Goal: Find specific page/section: Find specific page/section

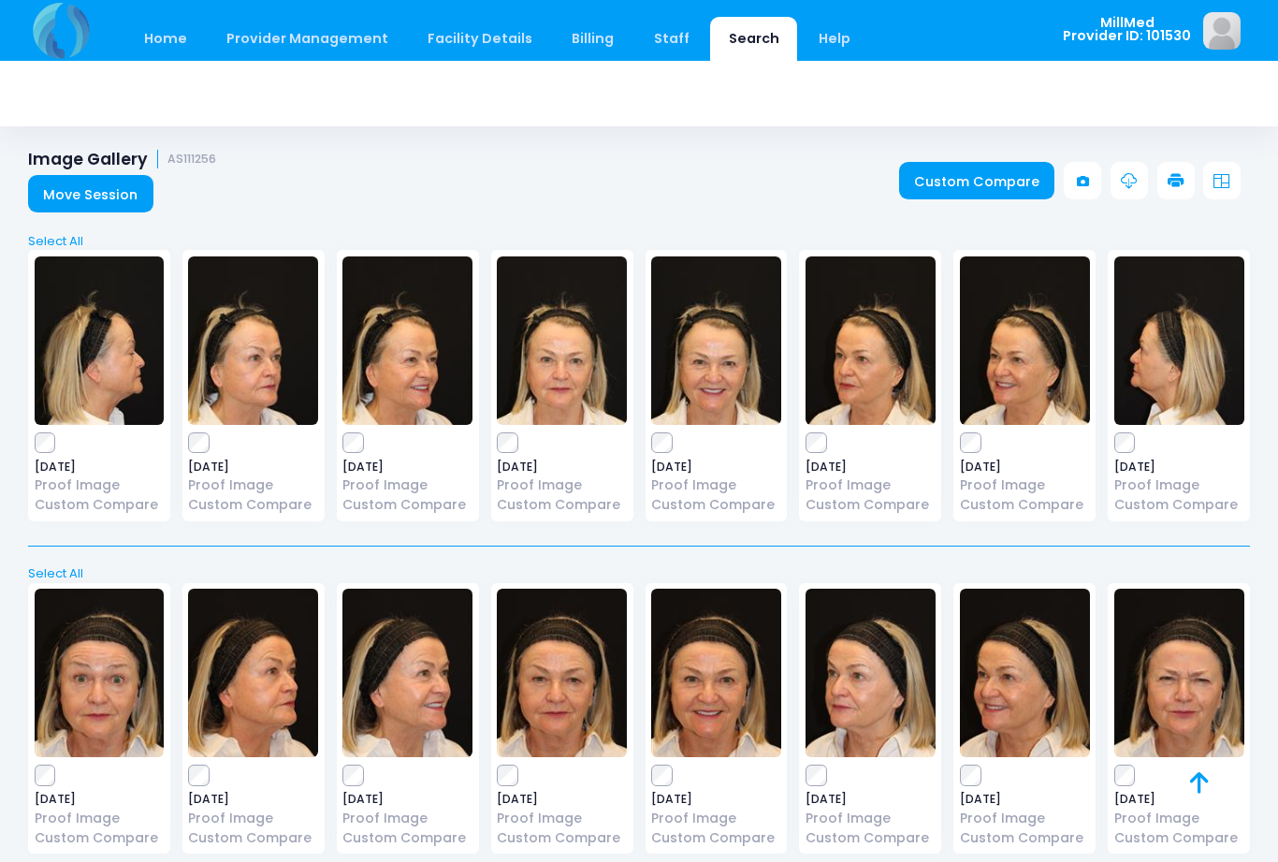
scroll to position [96, 0]
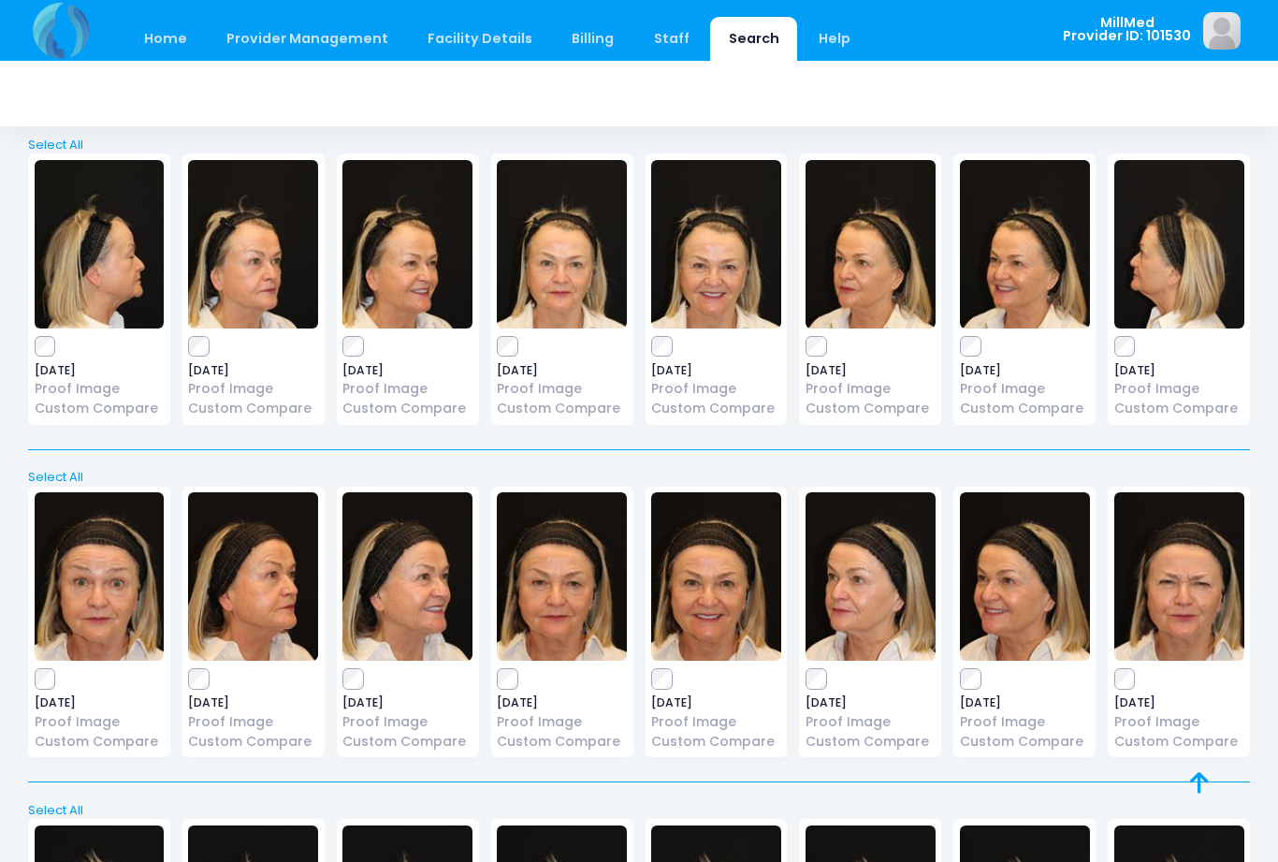
click at [580, 587] on img at bounding box center [562, 576] width 130 height 168
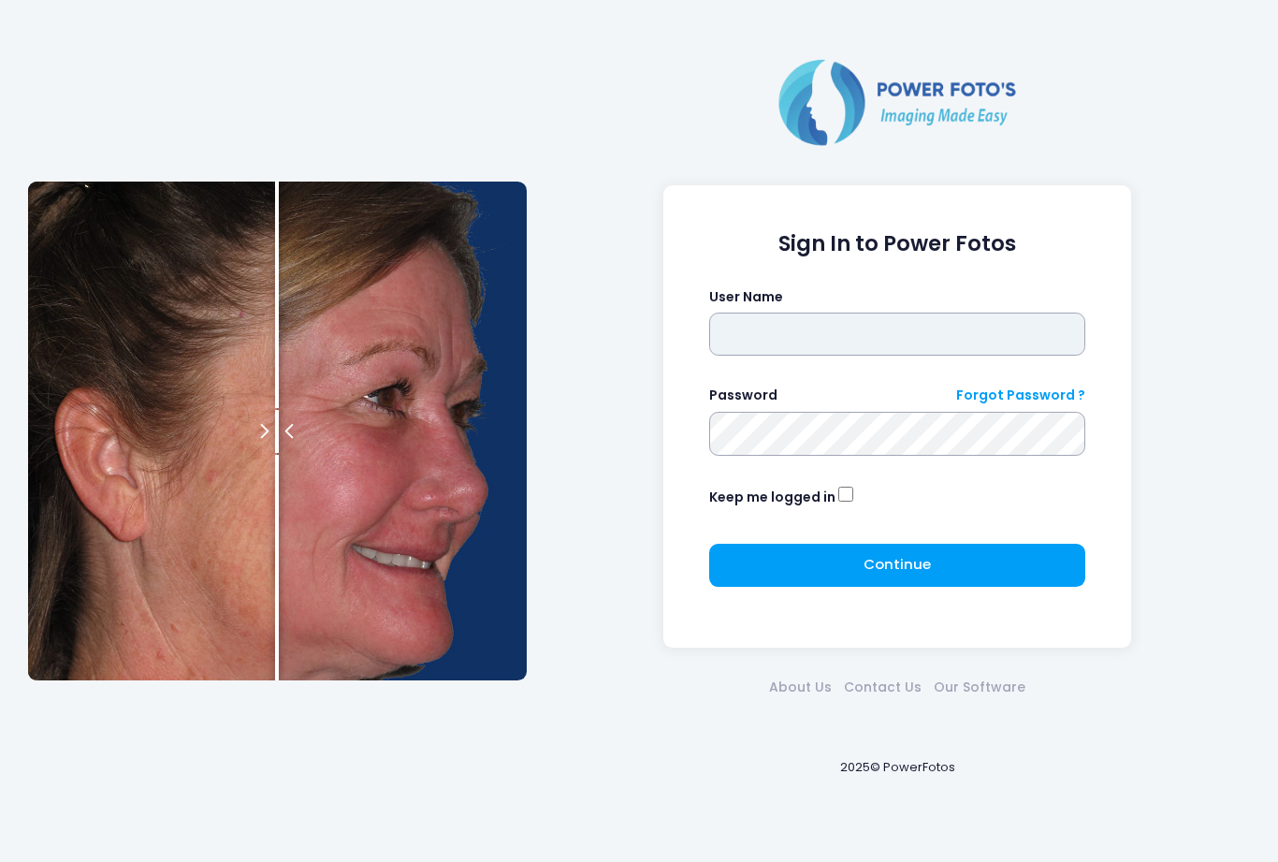
type input "*******"
click at [868, 562] on span "Continue" at bounding box center [897, 564] width 67 height 20
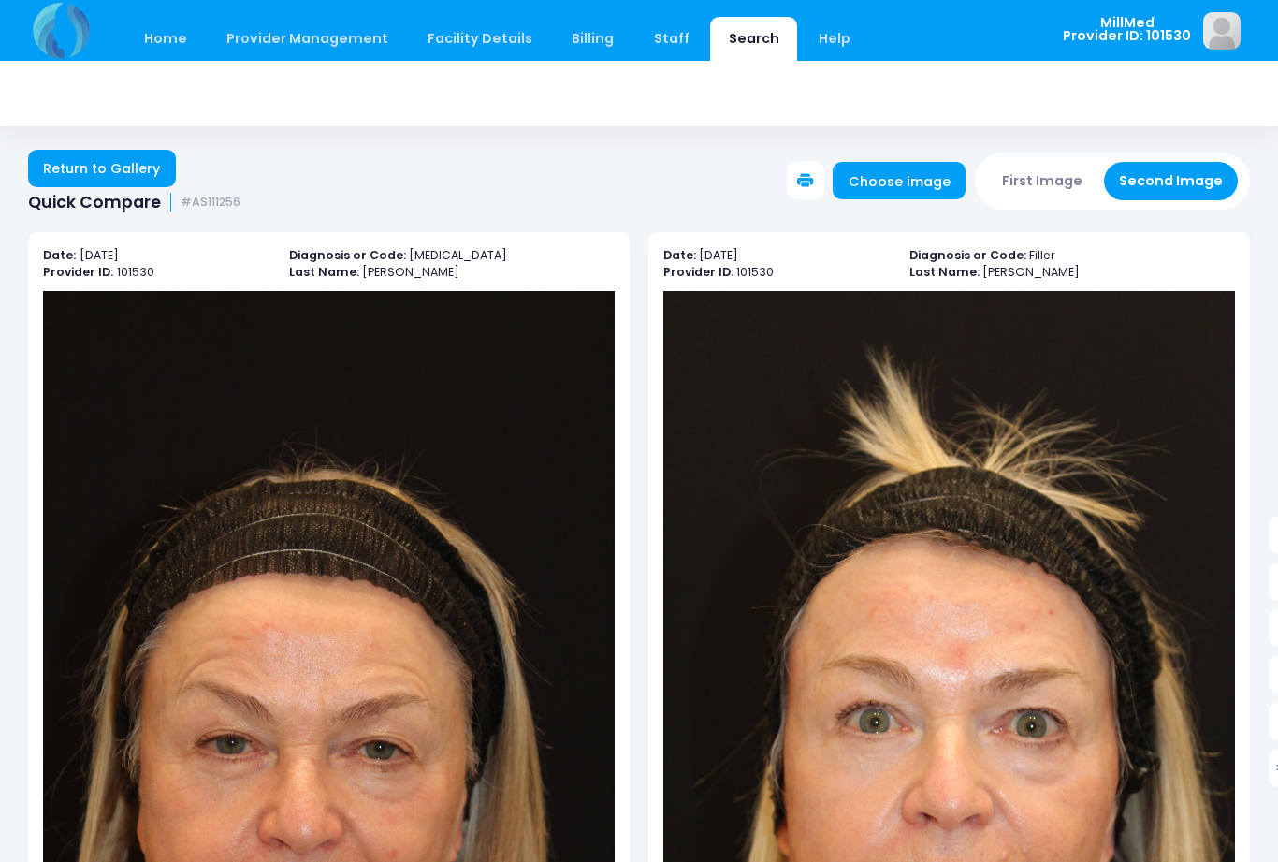
click at [129, 159] on link "Return to Gallery" at bounding box center [102, 168] width 148 height 37
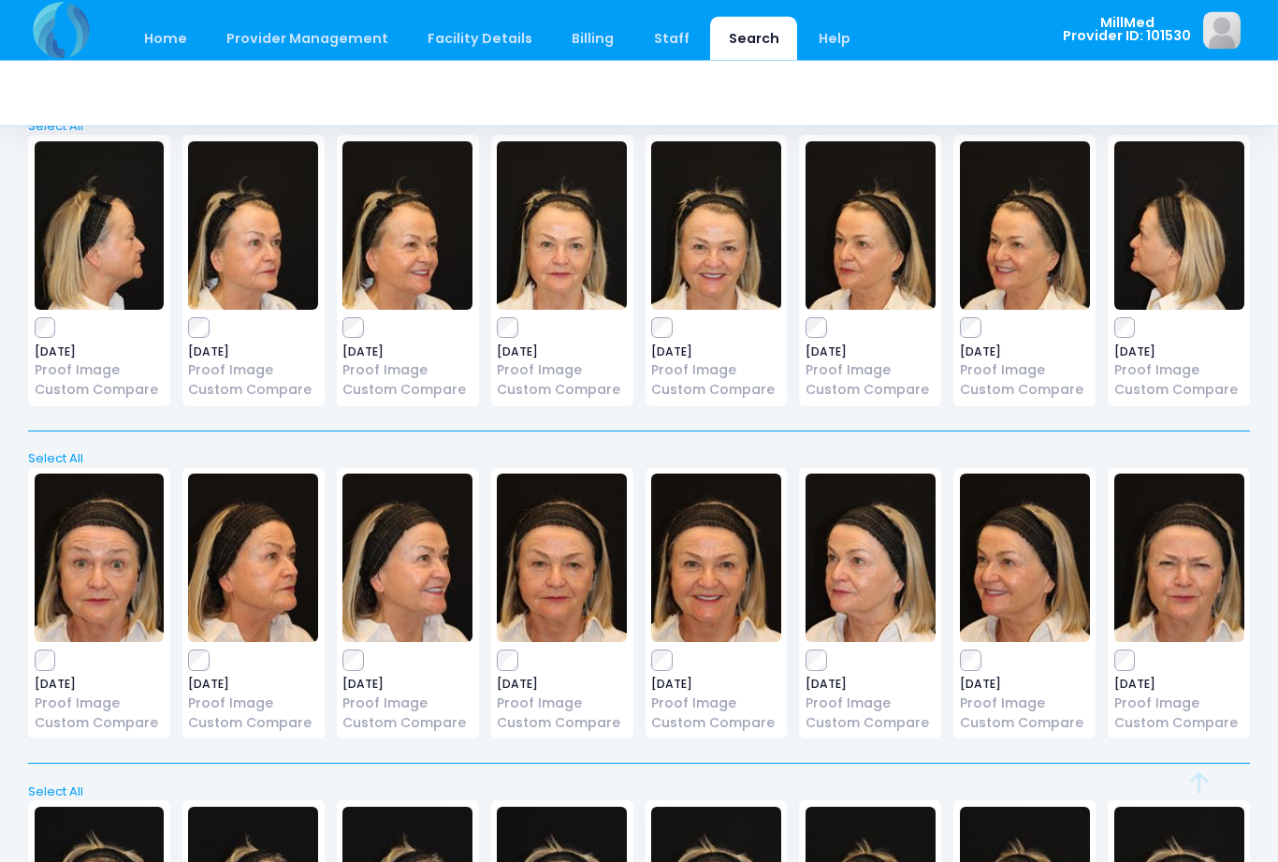
scroll to position [116, 0]
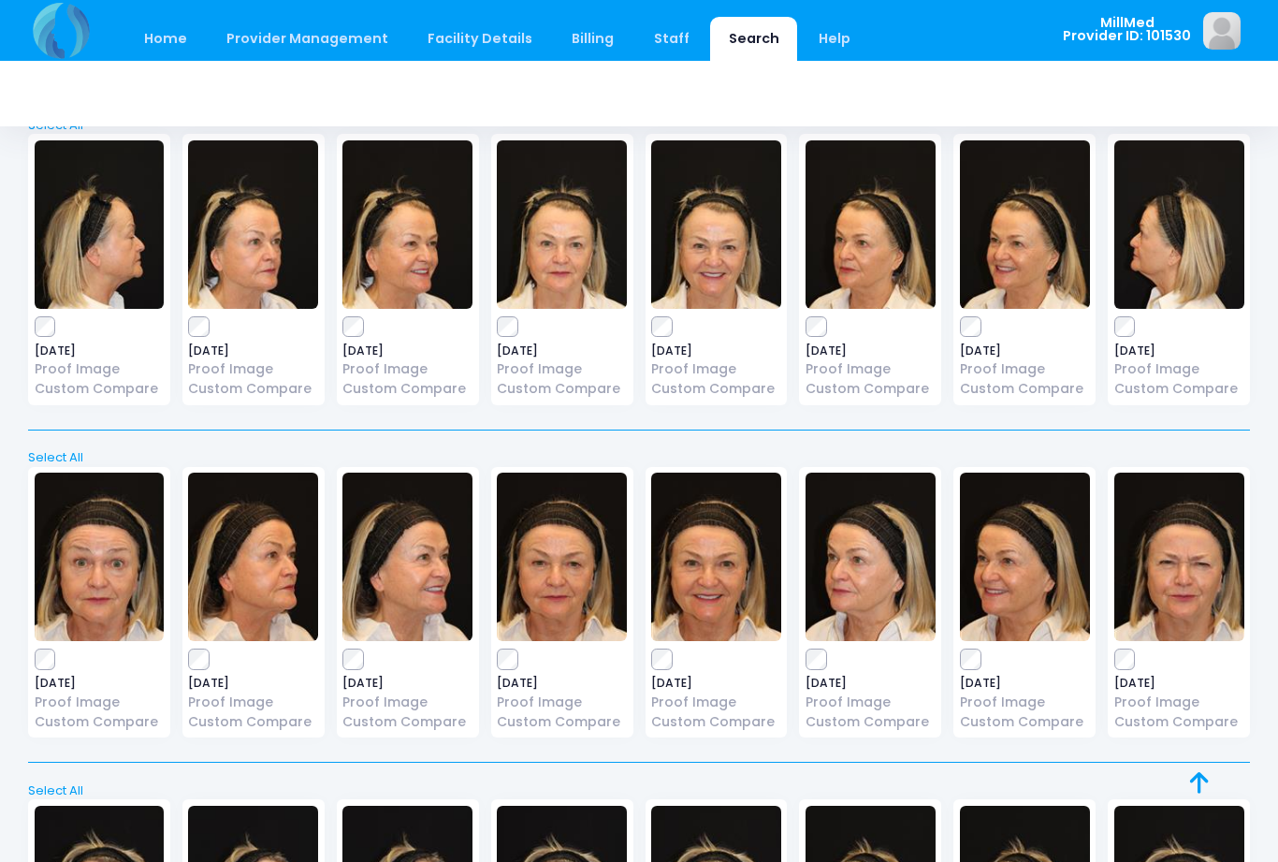
click at [868, 553] on img at bounding box center [871, 557] width 130 height 168
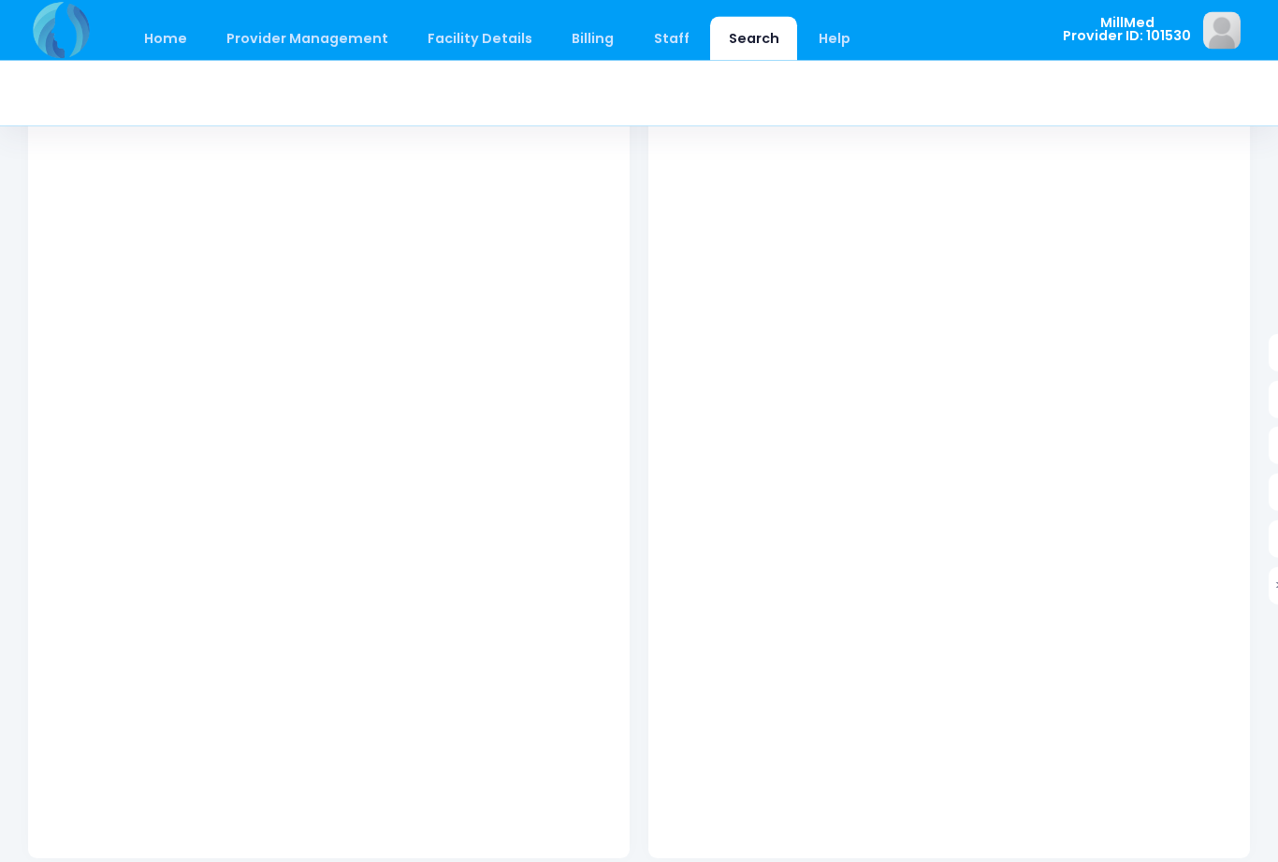
scroll to position [206, 0]
click at [727, 43] on link "Search" at bounding box center [753, 39] width 87 height 44
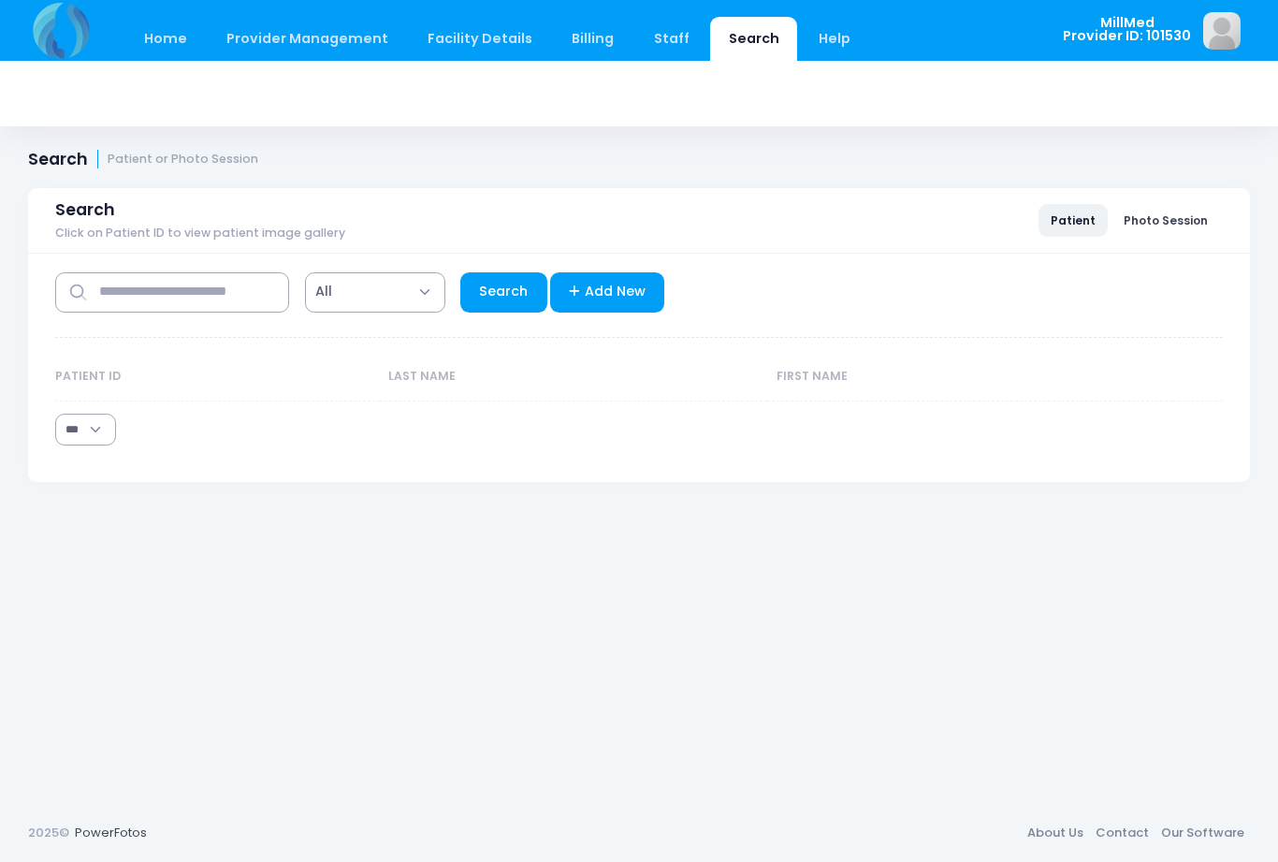
select select "***"
click at [240, 300] on input "text" at bounding box center [172, 292] width 234 height 40
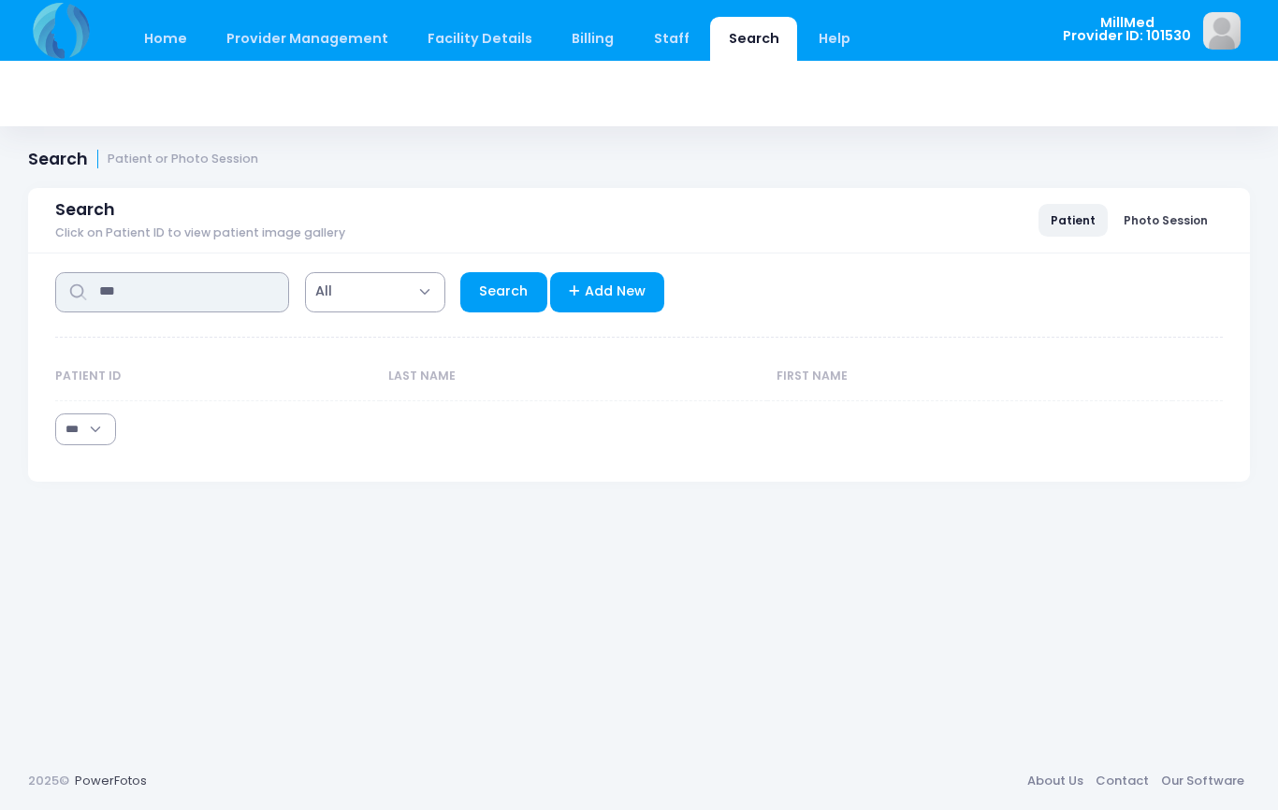
type input "***"
click at [507, 272] on link "Search" at bounding box center [503, 292] width 87 height 40
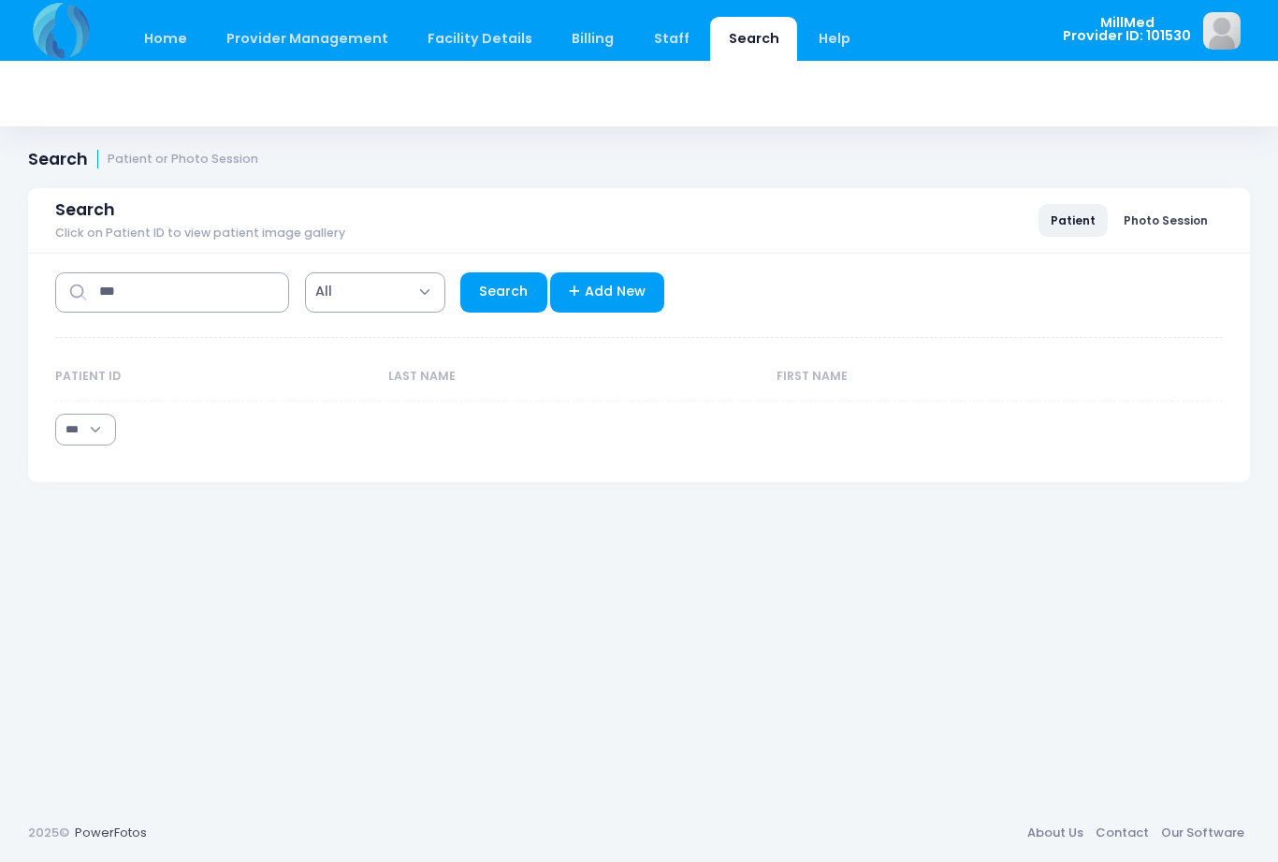
select select "***"
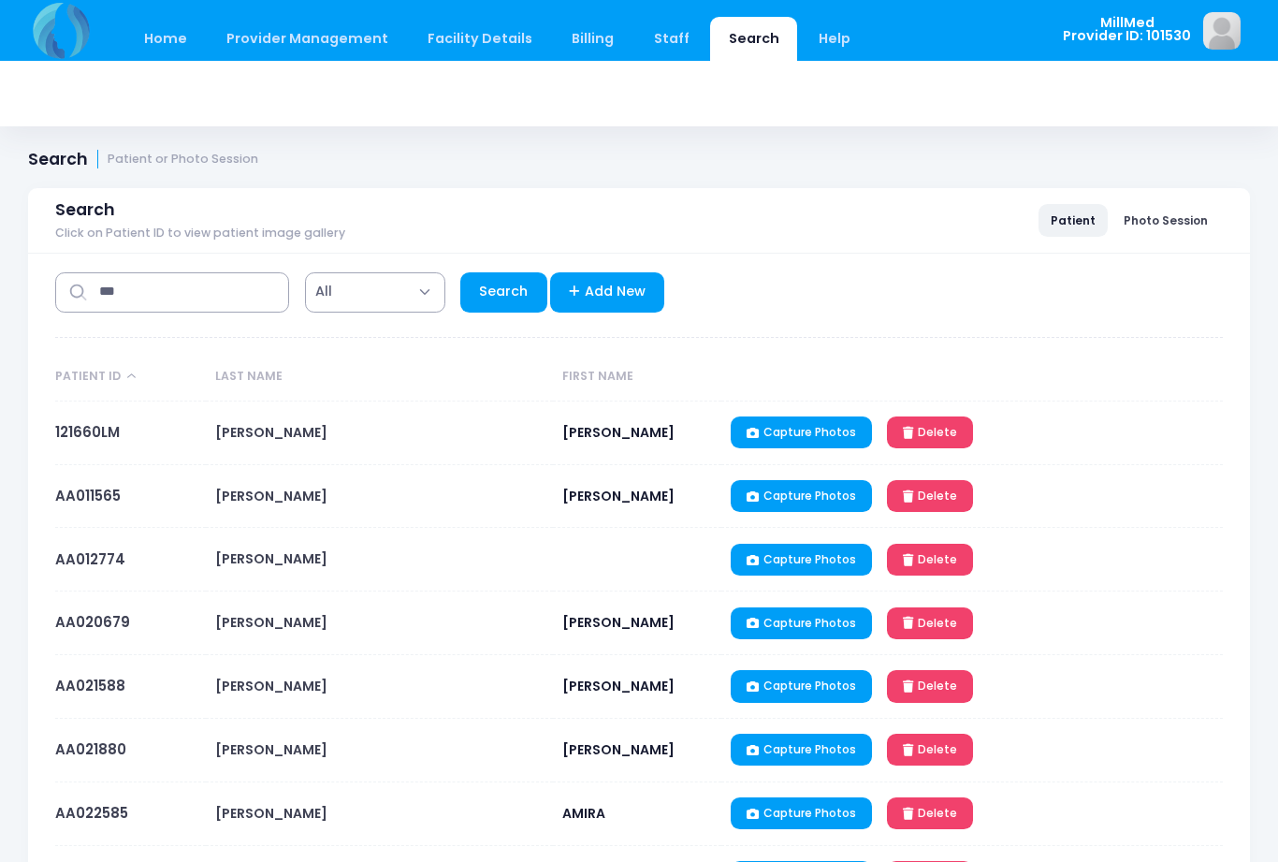
click at [514, 291] on link "Search" at bounding box center [503, 292] width 87 height 40
select select "***"
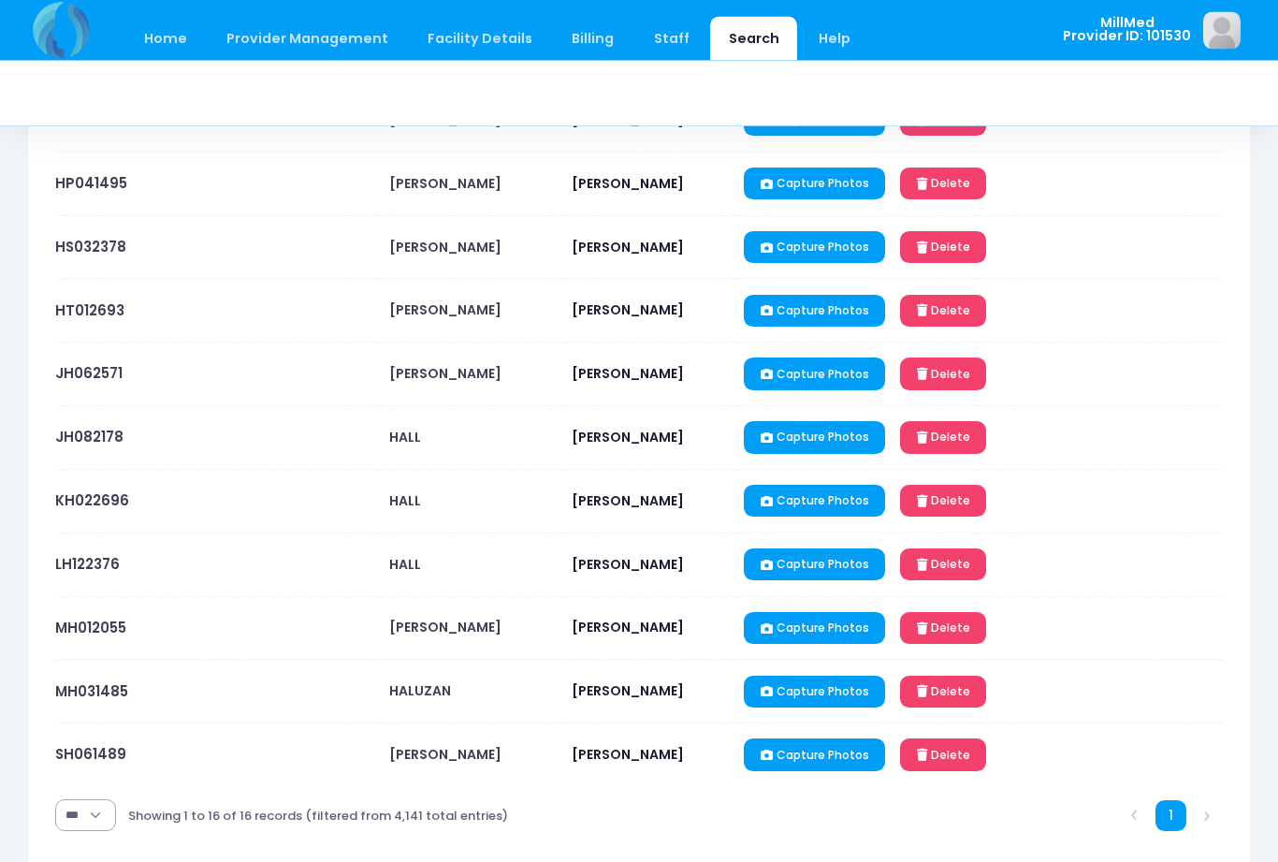
scroll to position [630, 0]
click at [107, 759] on link "SH061489" at bounding box center [90, 754] width 71 height 20
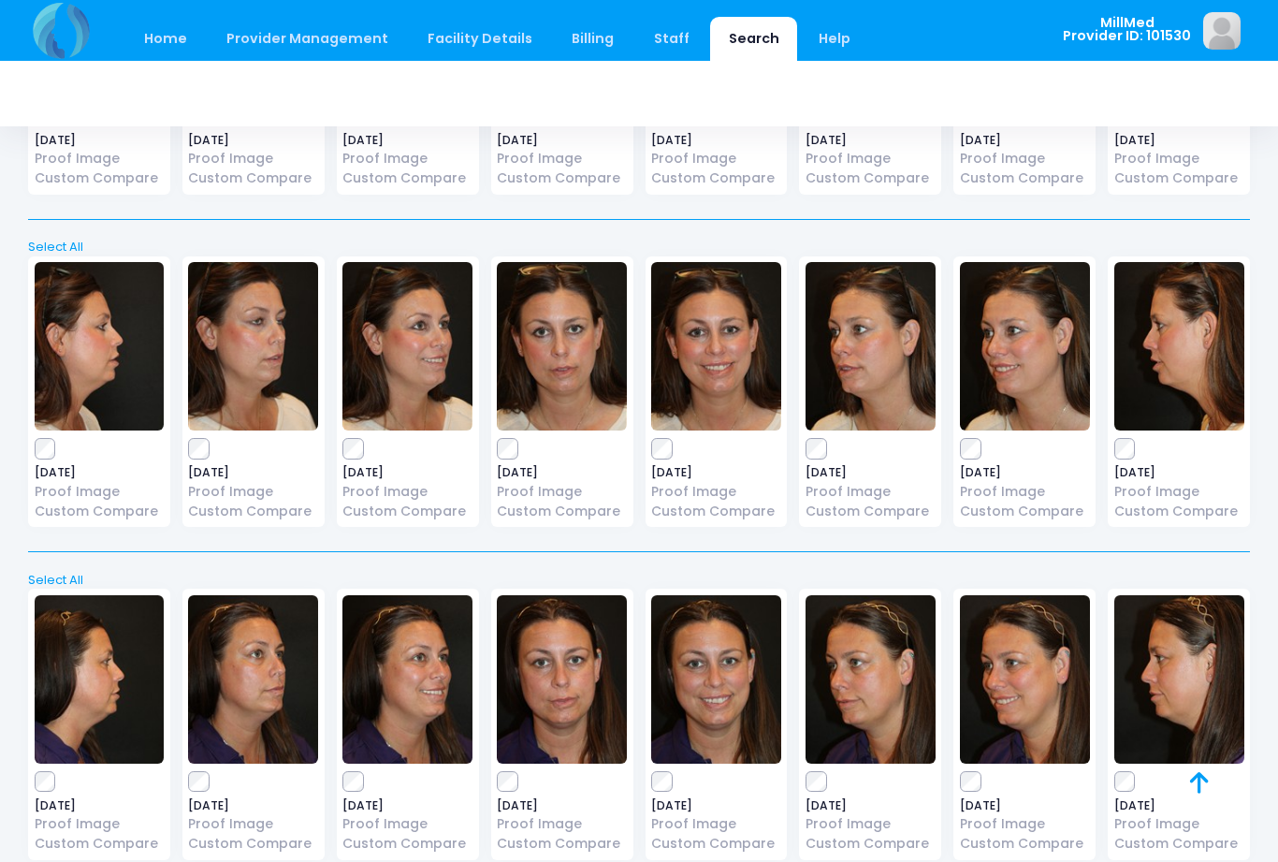
scroll to position [1028, 0]
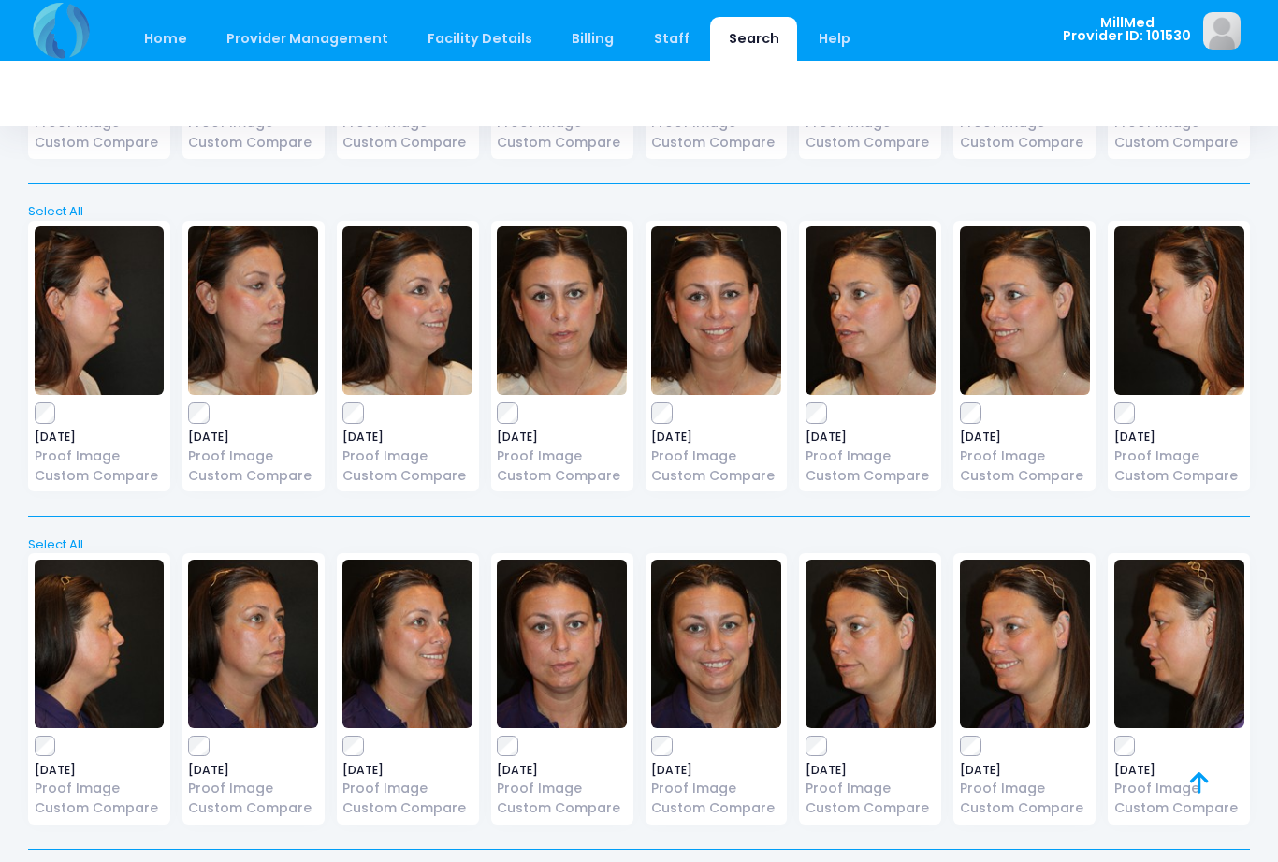
click at [596, 325] on img at bounding box center [562, 310] width 130 height 168
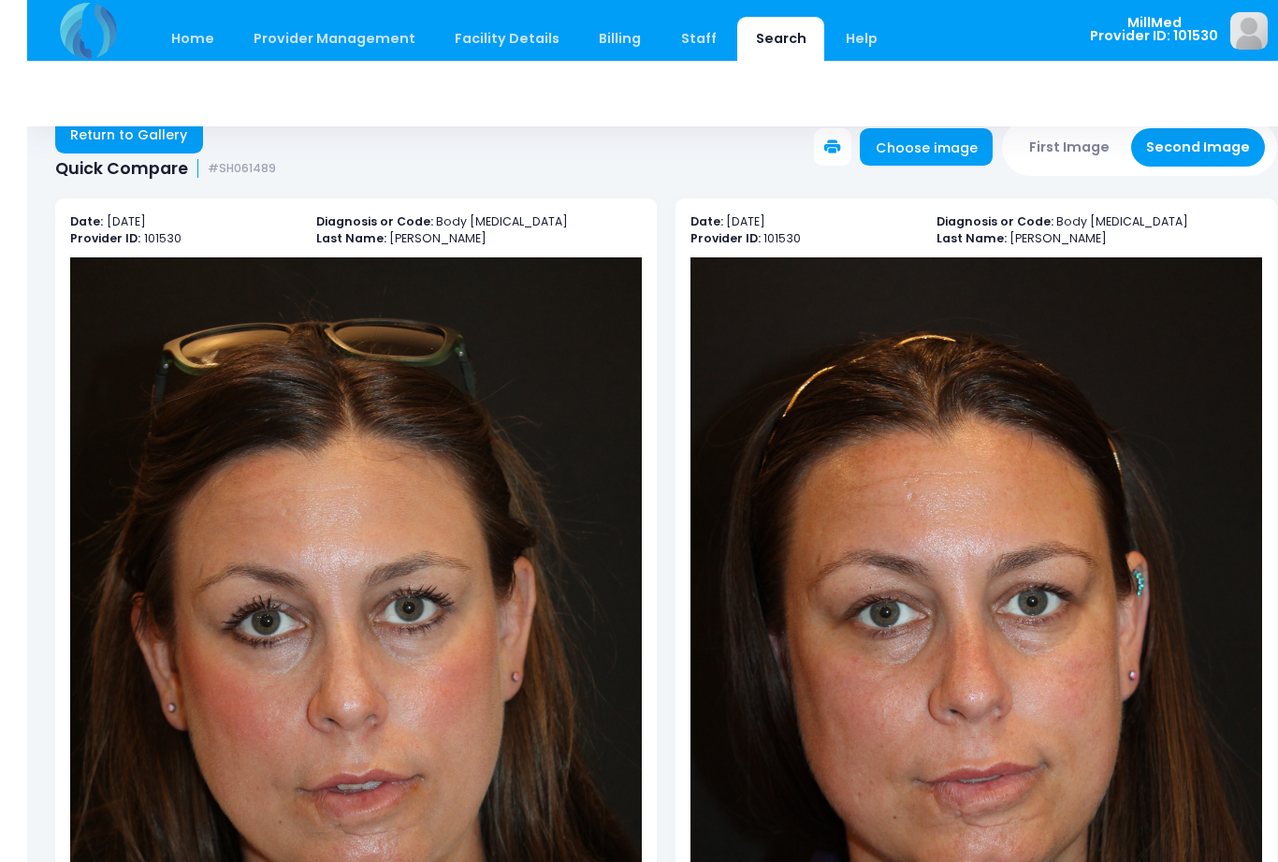
scroll to position [33, 0]
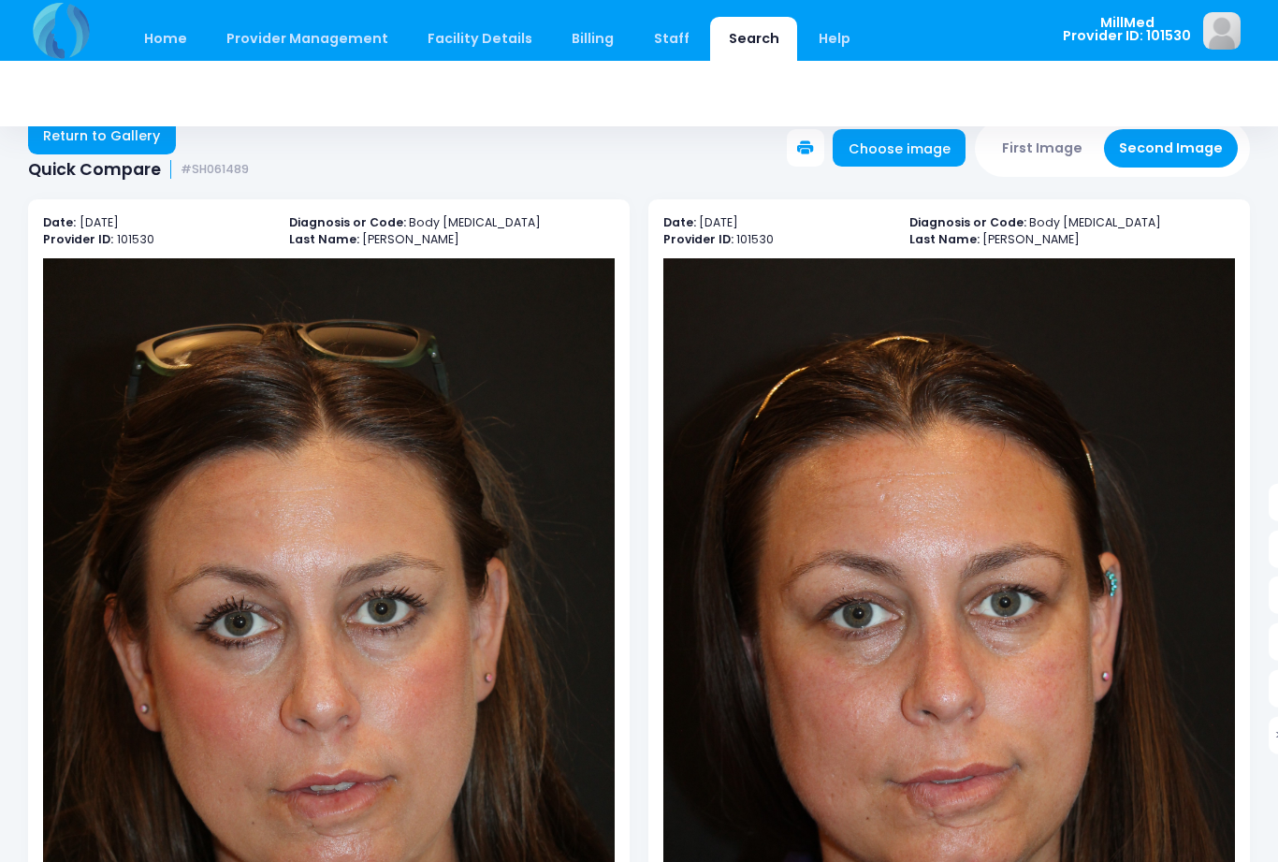
click at [105, 151] on link "Return to Gallery" at bounding box center [102, 135] width 148 height 37
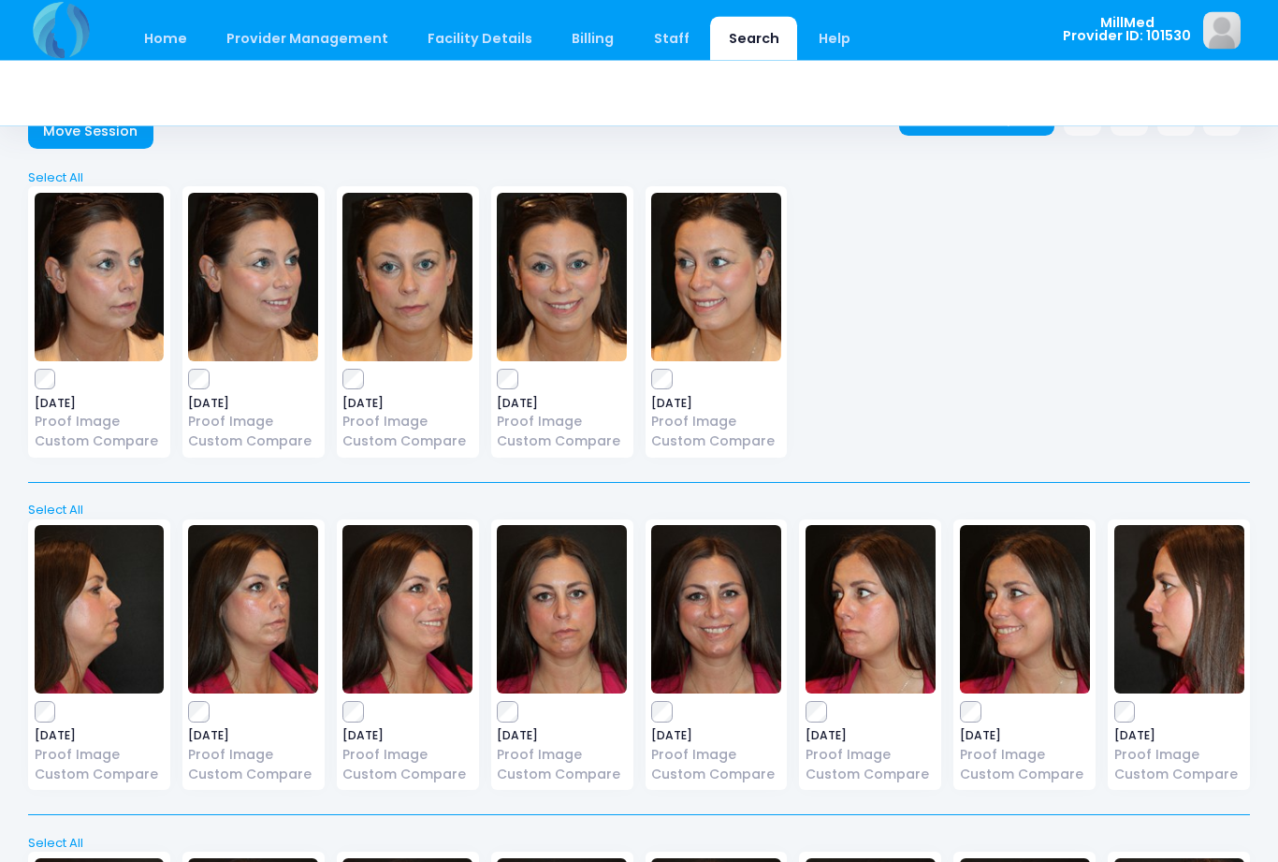
scroll to position [64, 0]
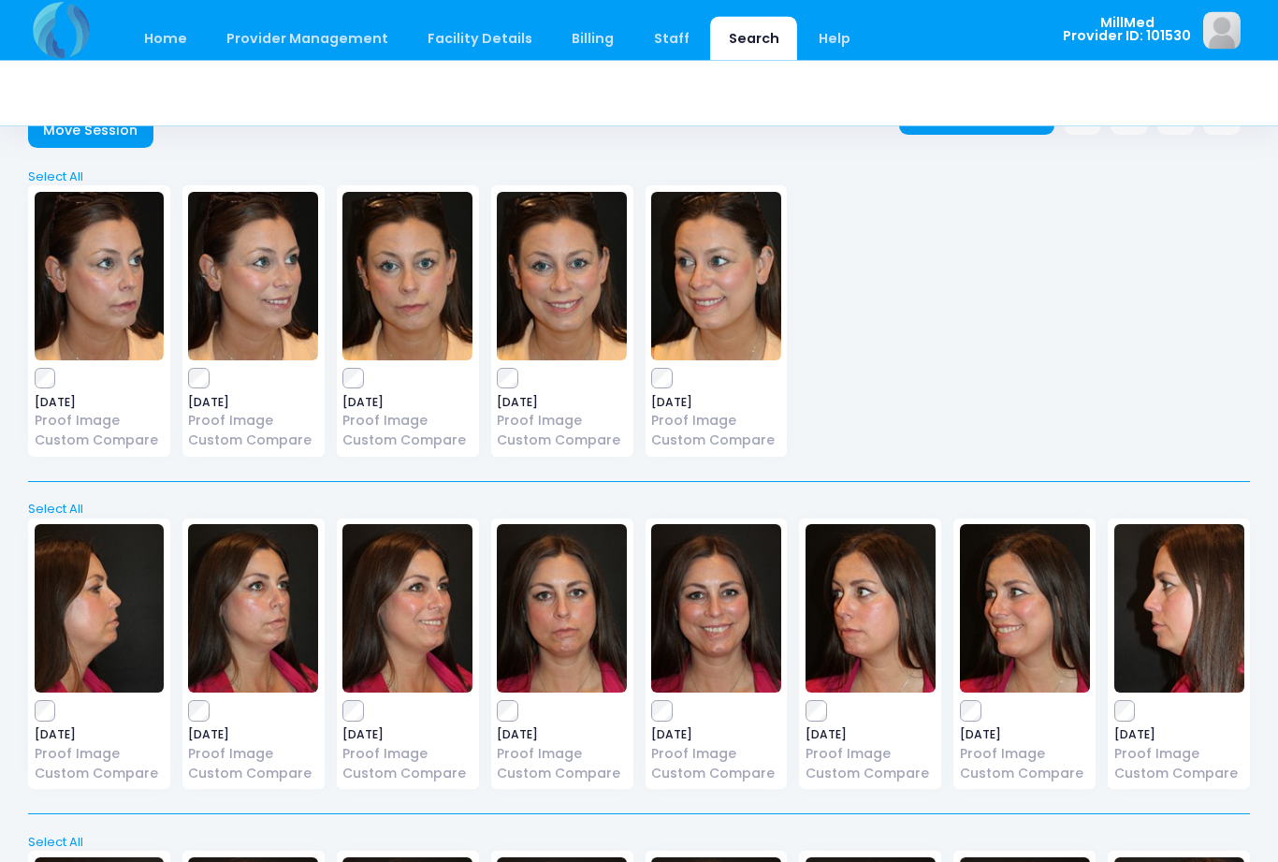
click at [735, 639] on img at bounding box center [716, 609] width 130 height 168
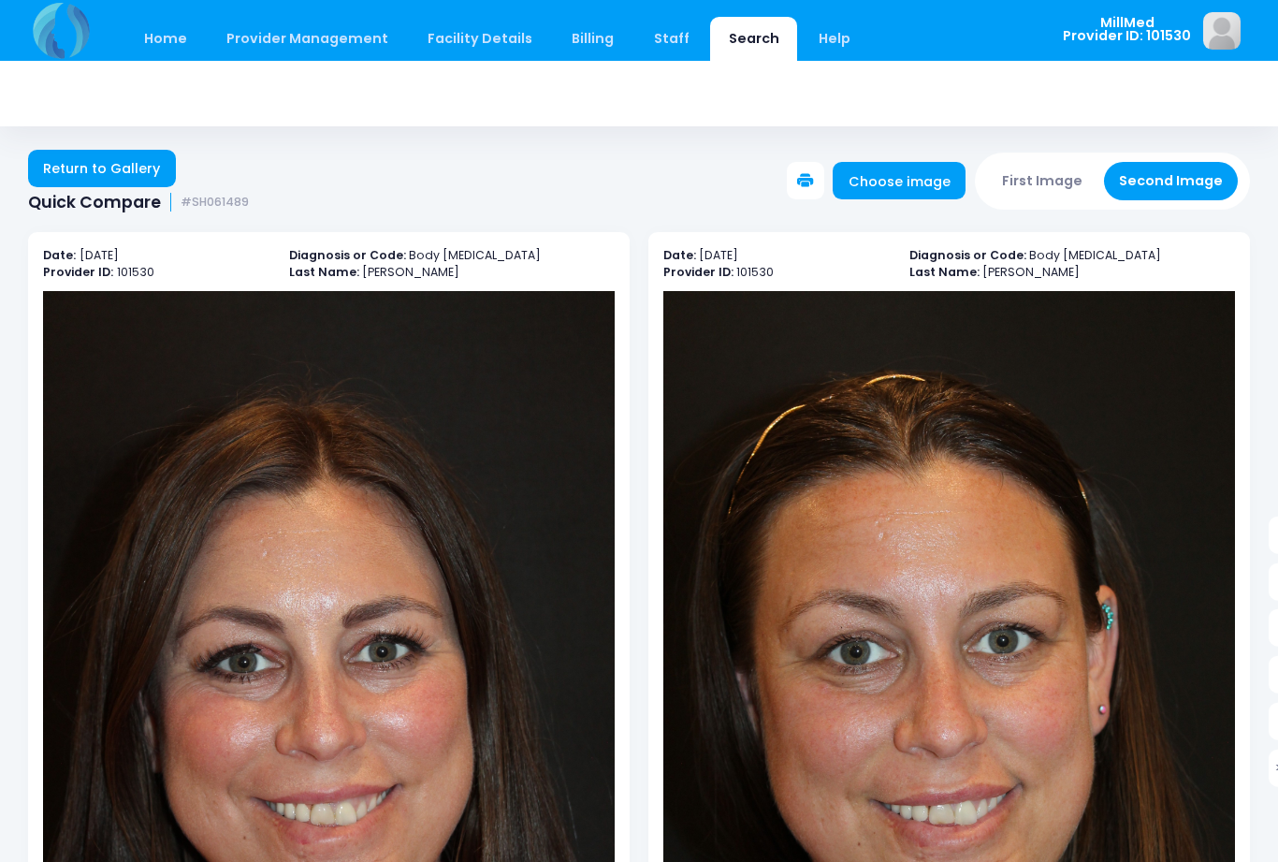
click at [115, 166] on link "Return to Gallery" at bounding box center [102, 168] width 148 height 37
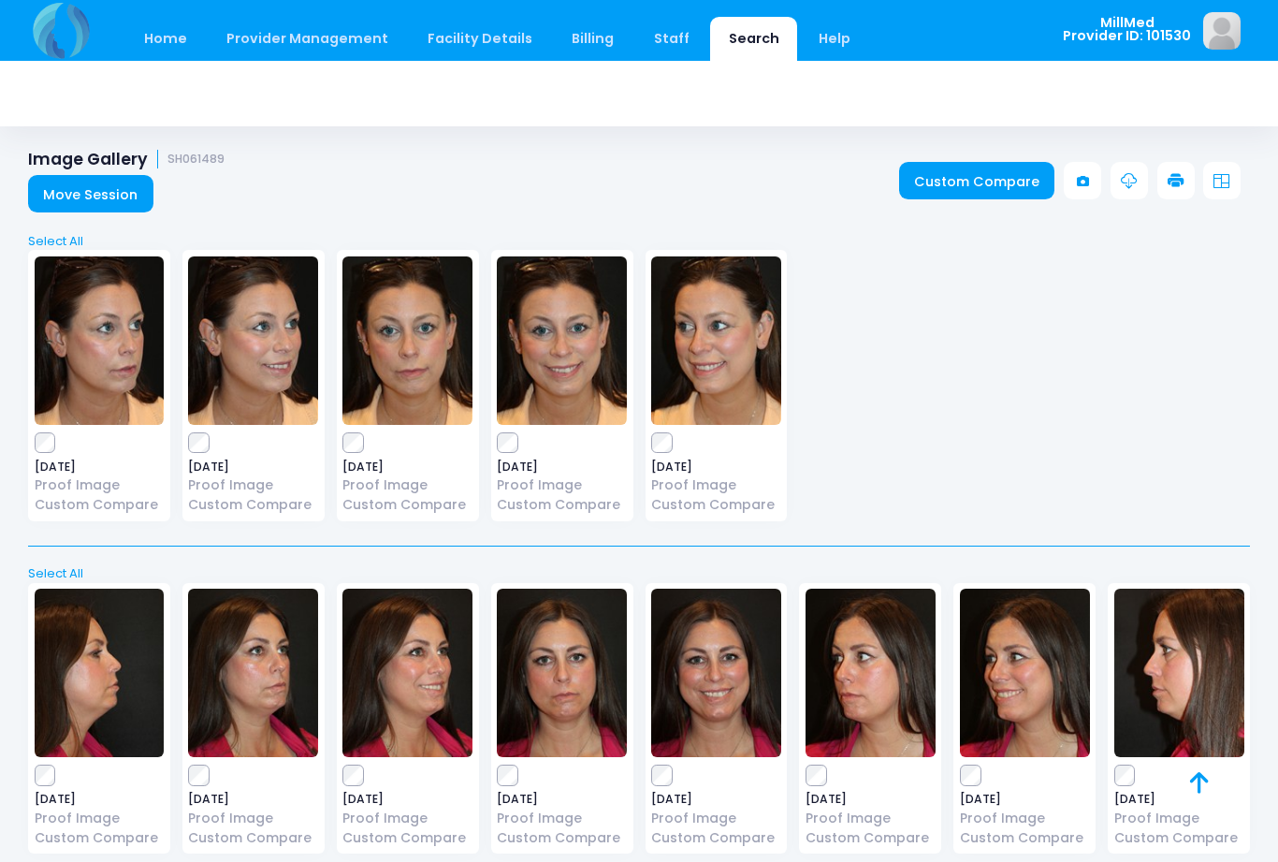
click at [569, 387] on img at bounding box center [562, 340] width 130 height 168
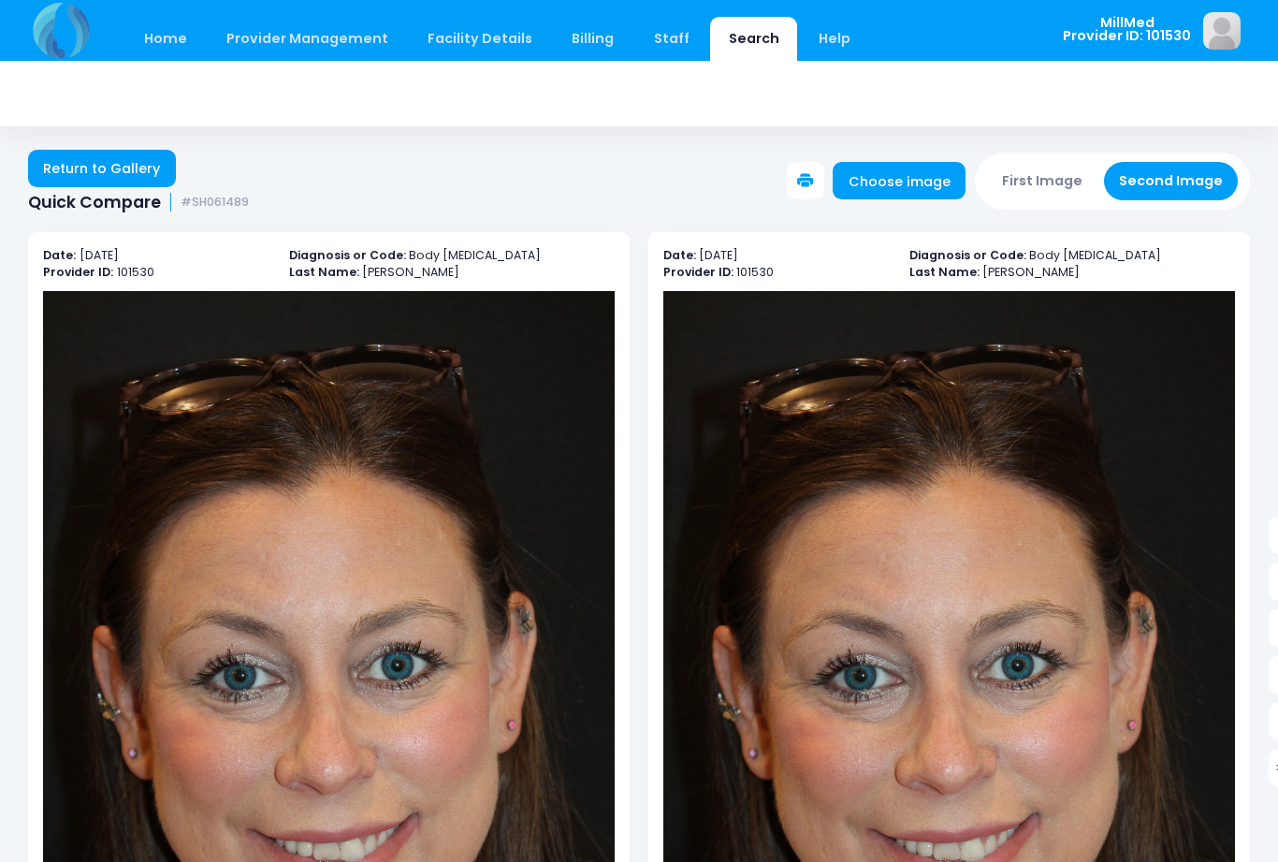
click at [80, 168] on link "Return to Gallery" at bounding box center [102, 168] width 148 height 37
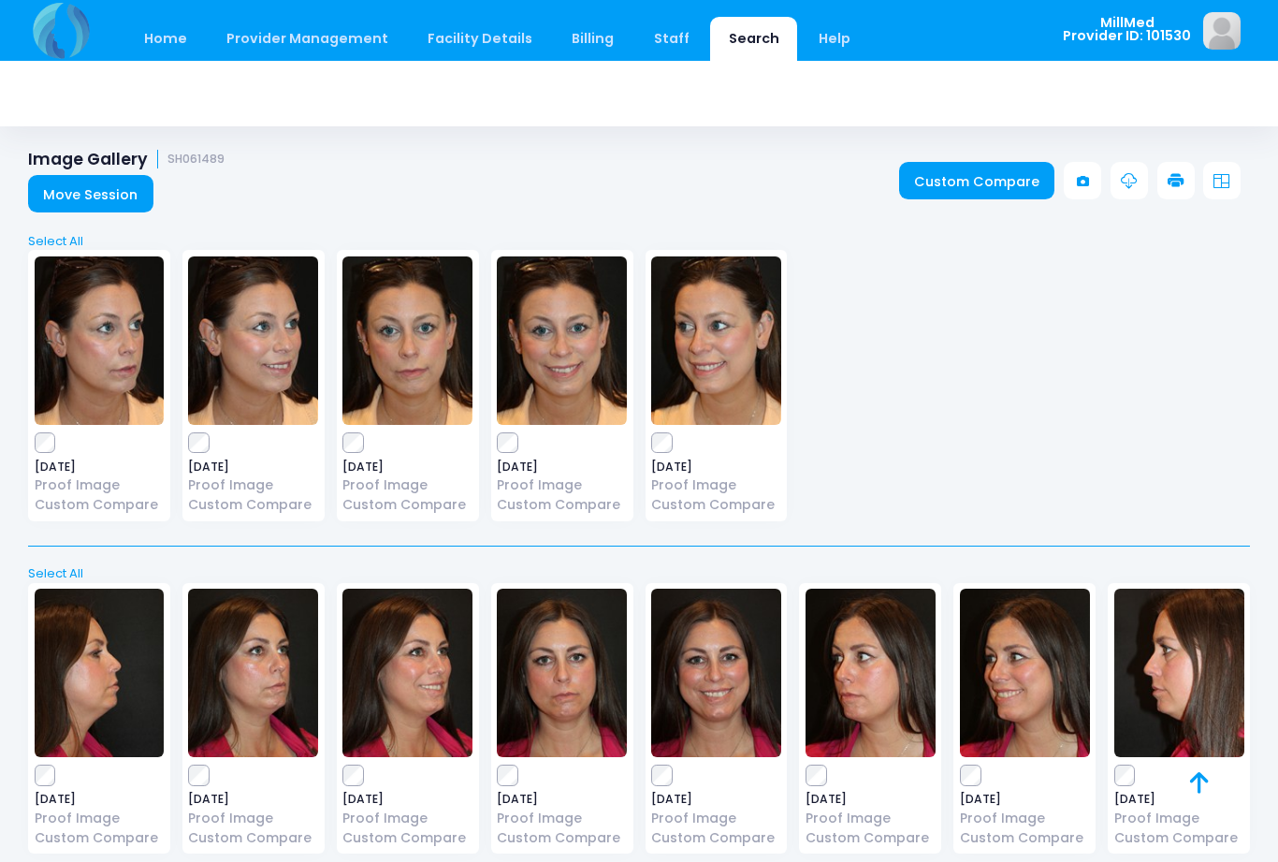
click at [588, 508] on link "Custom Compare" at bounding box center [562, 505] width 130 height 20
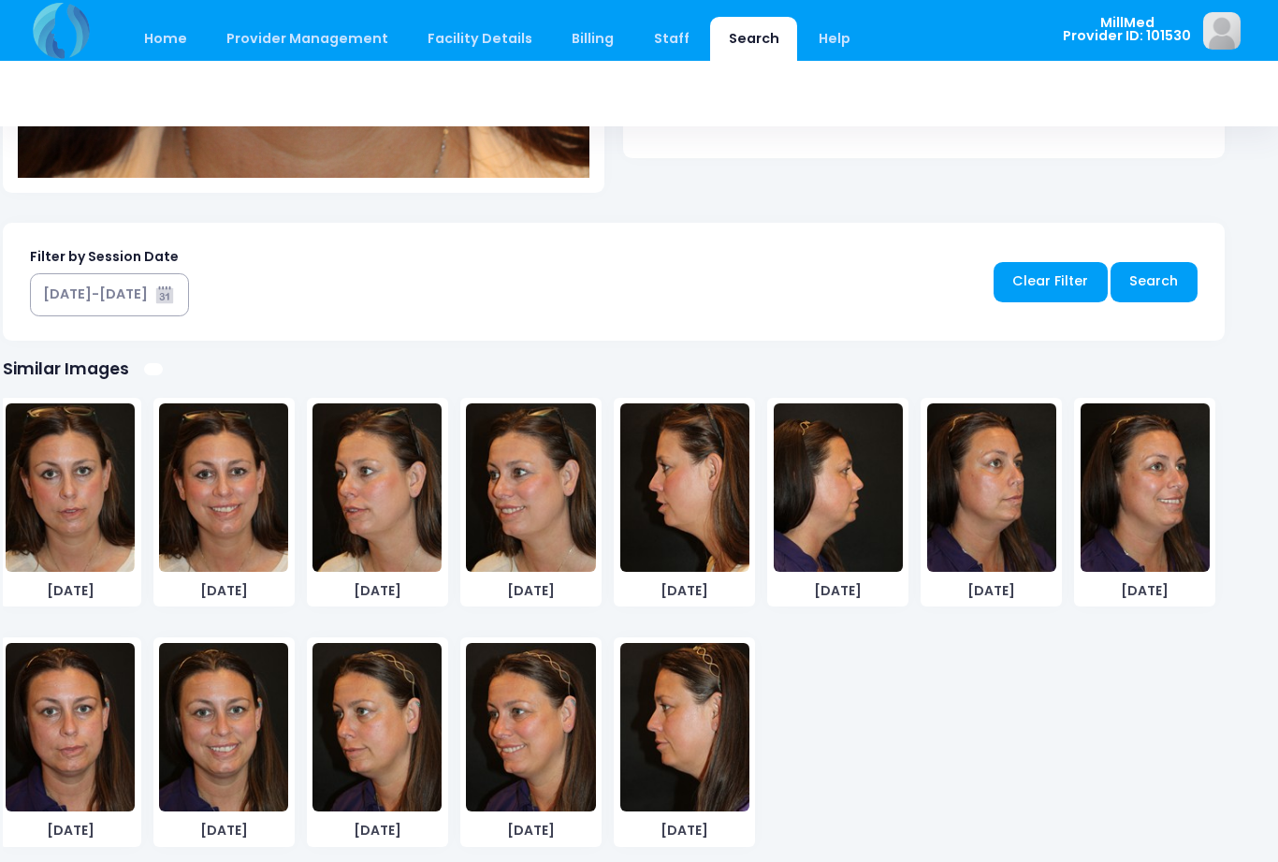
scroll to position [743, 0]
click at [230, 753] on img at bounding box center [223, 727] width 129 height 168
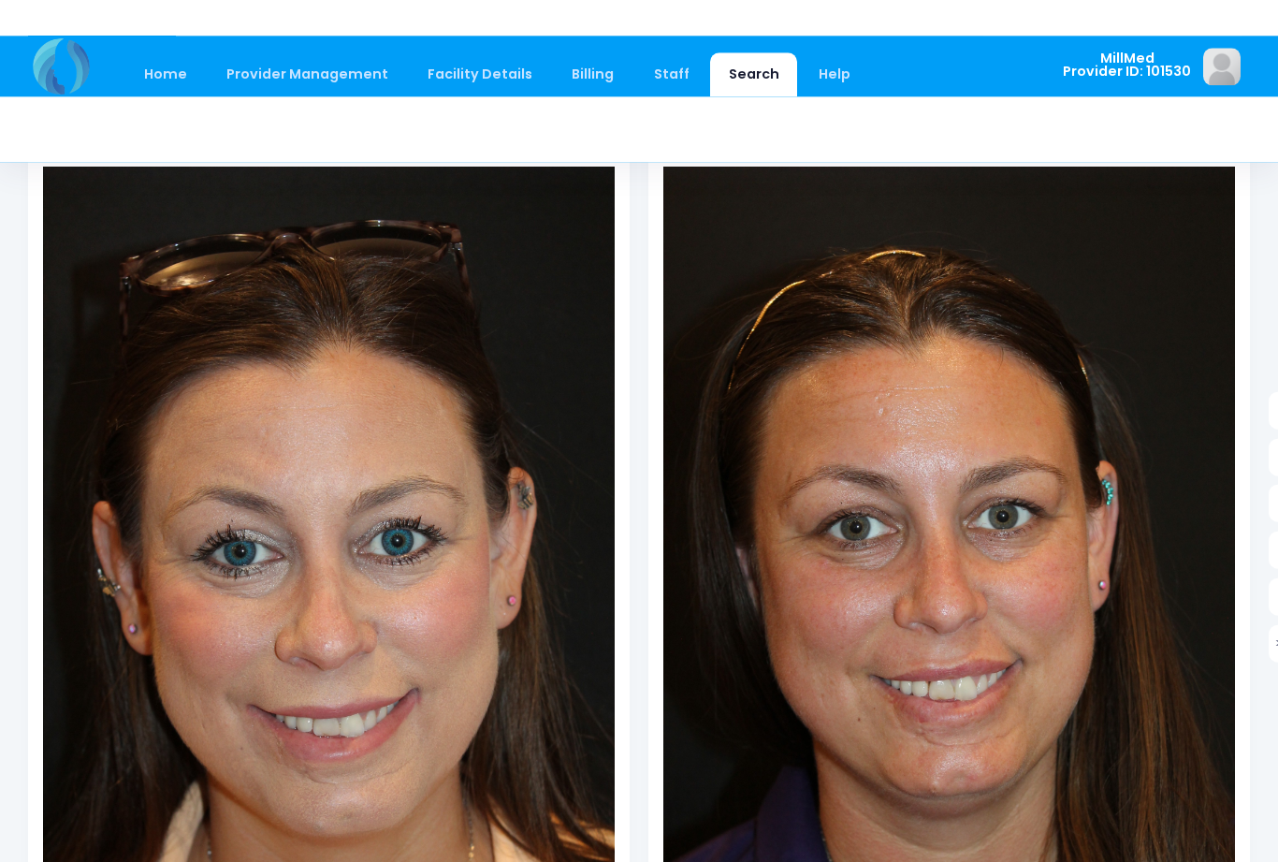
scroll to position [0, 0]
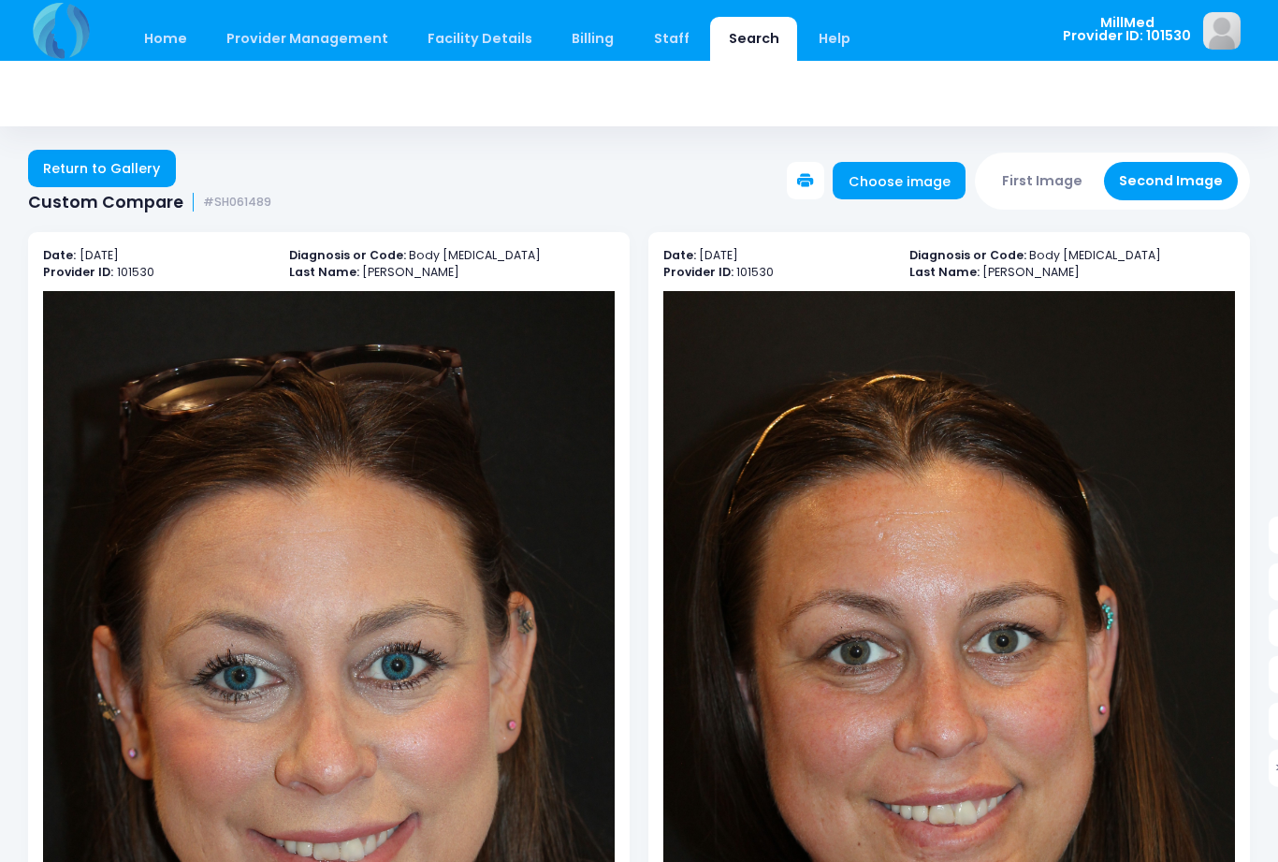
click at [97, 159] on link "Return to Gallery" at bounding box center [102, 168] width 148 height 37
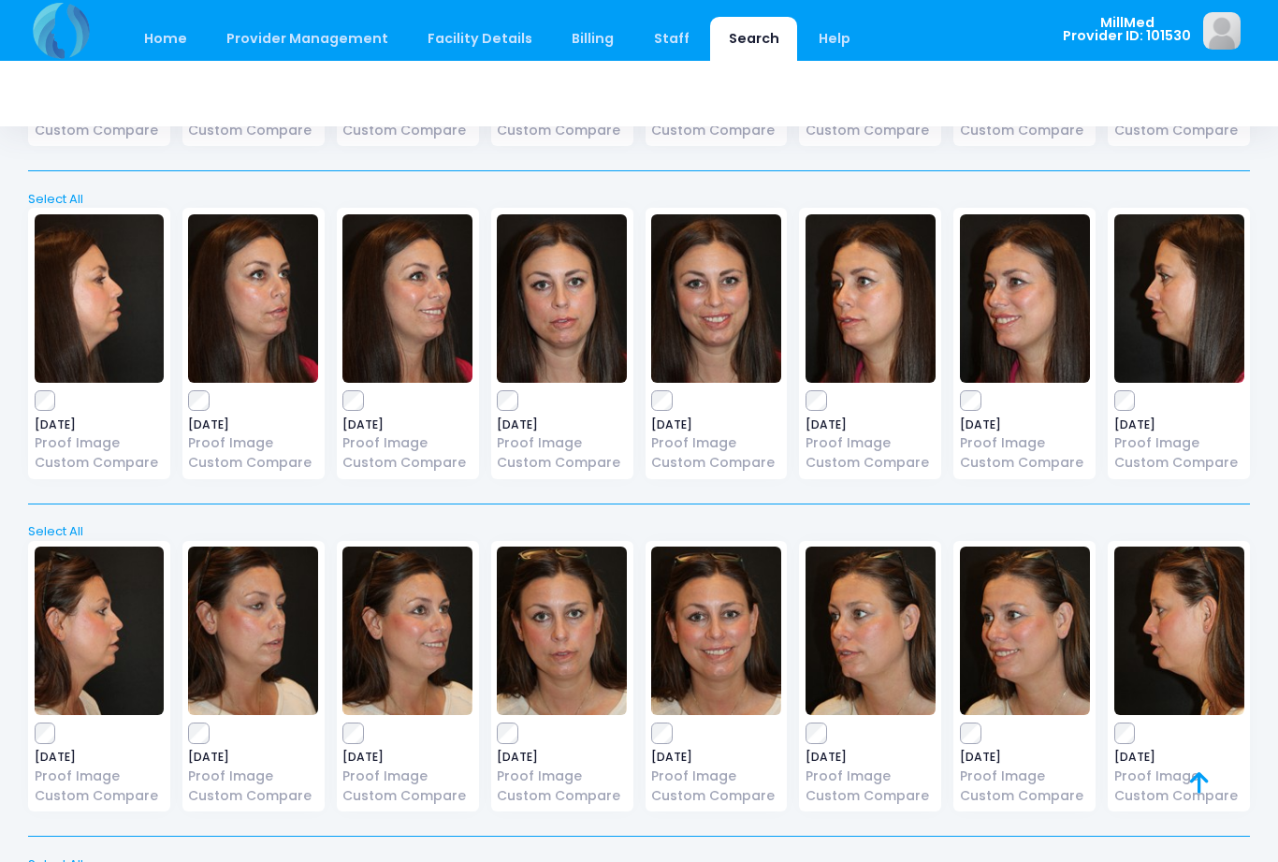
scroll to position [706, 0]
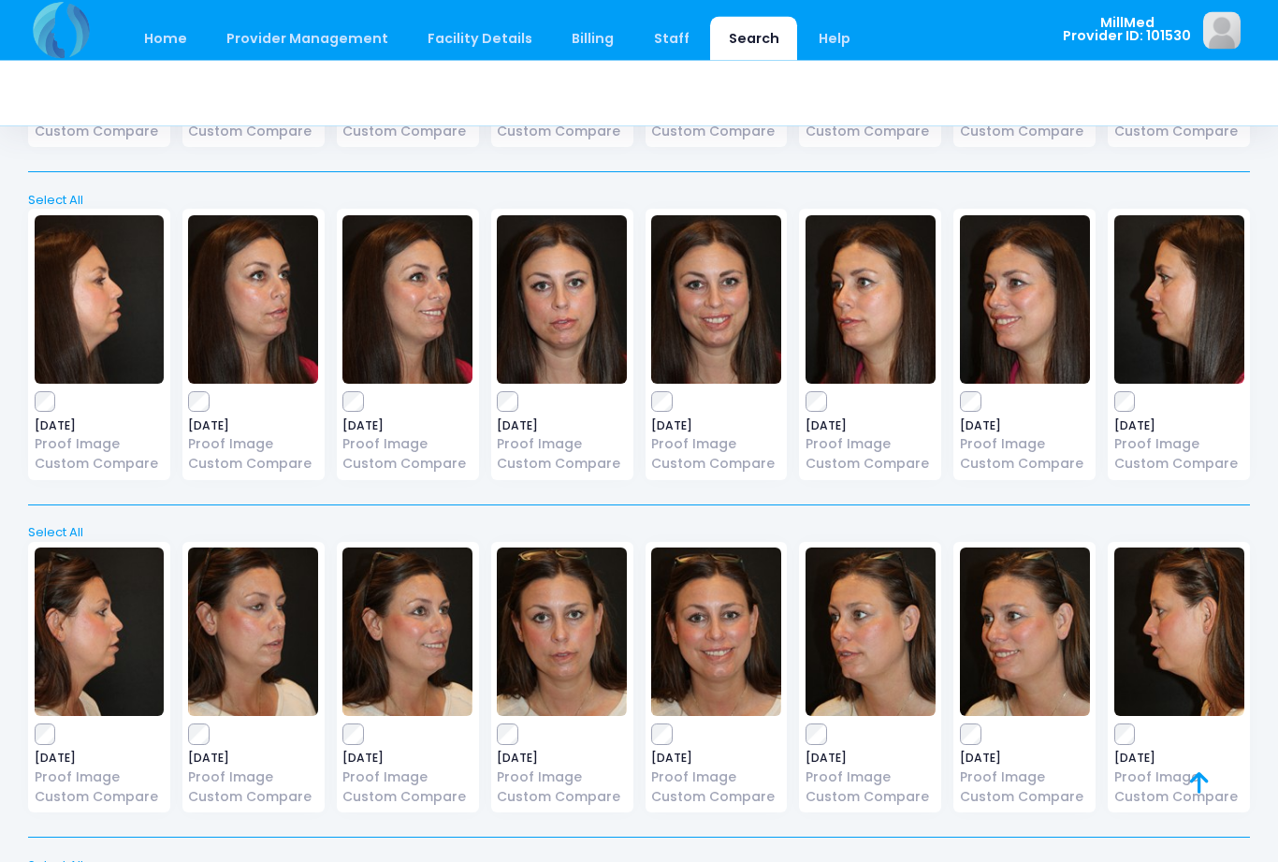
click at [576, 336] on img at bounding box center [562, 300] width 130 height 168
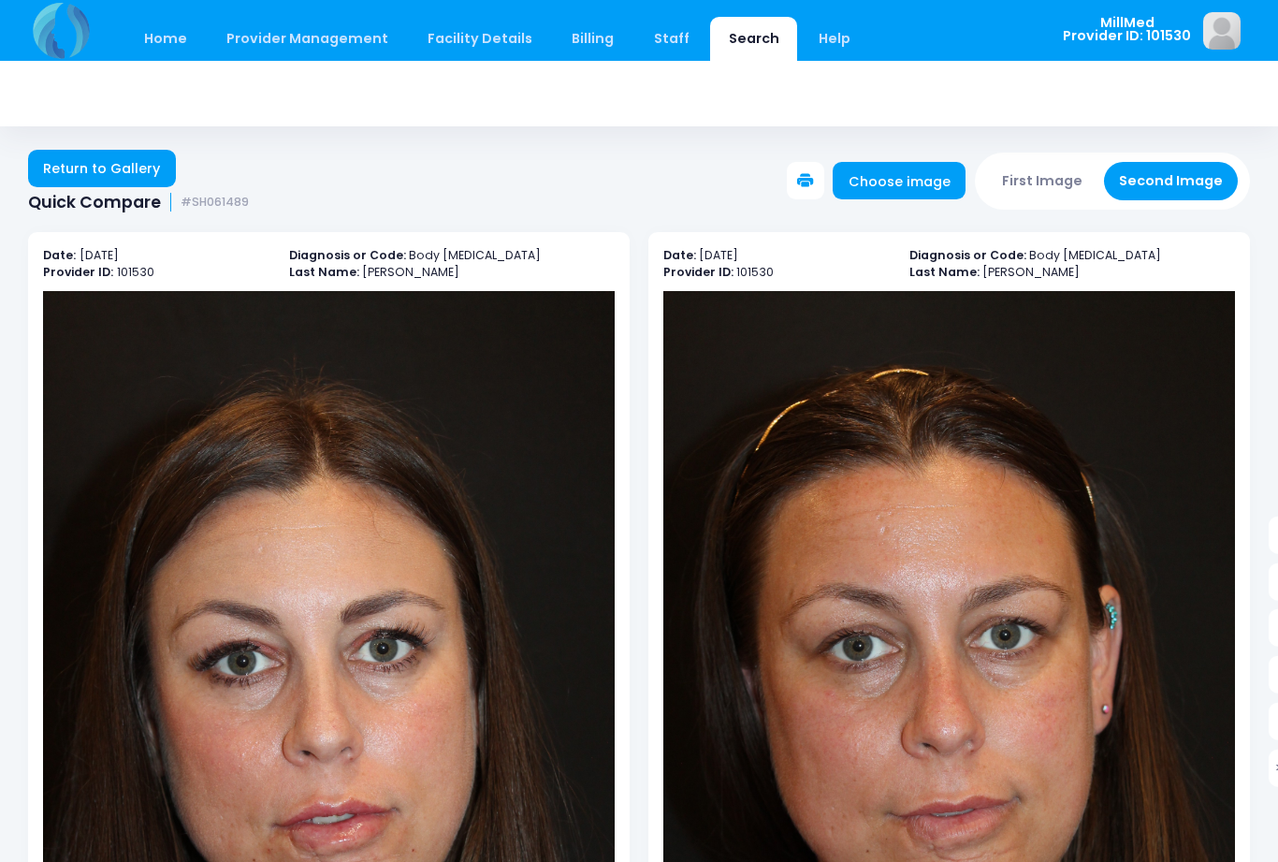
click at [123, 173] on link "Return to Gallery" at bounding box center [102, 168] width 148 height 37
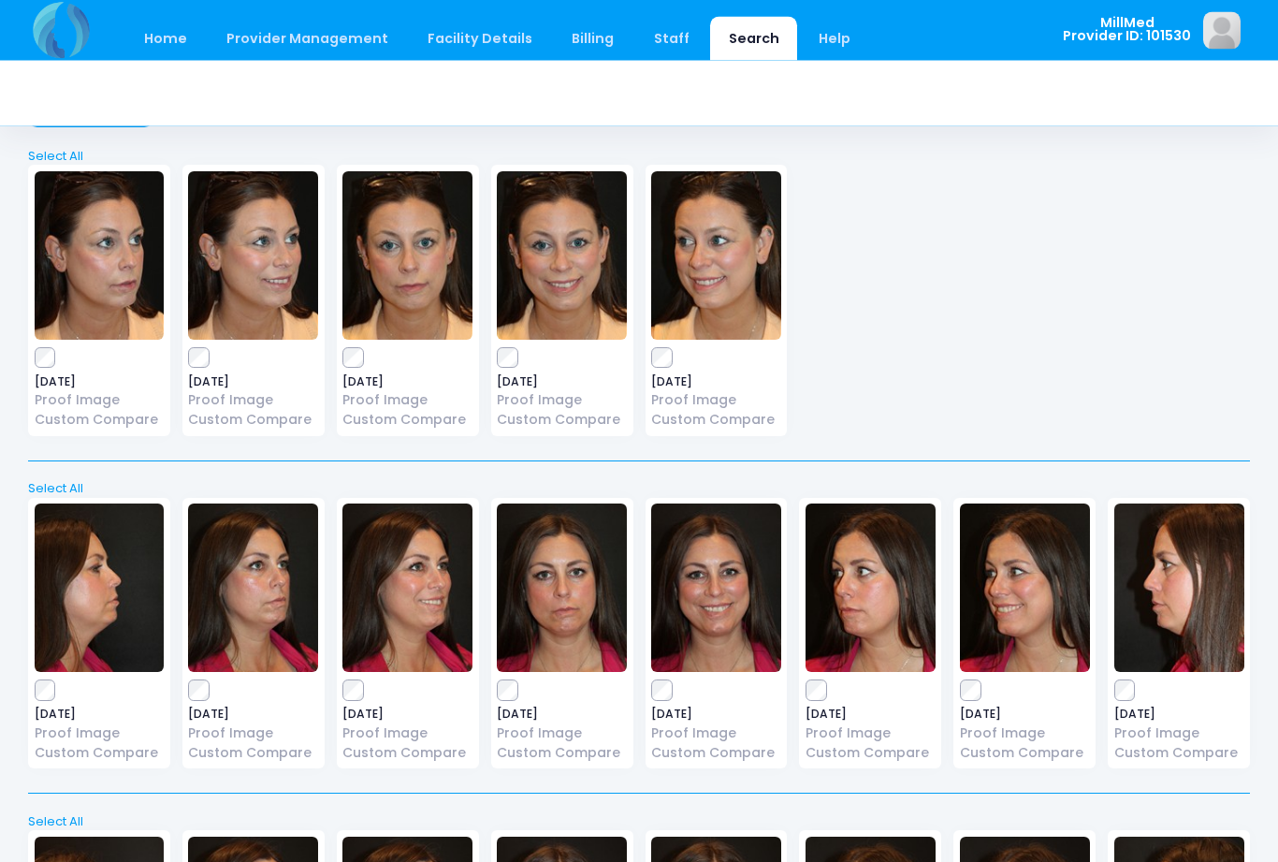
scroll to position [87, 0]
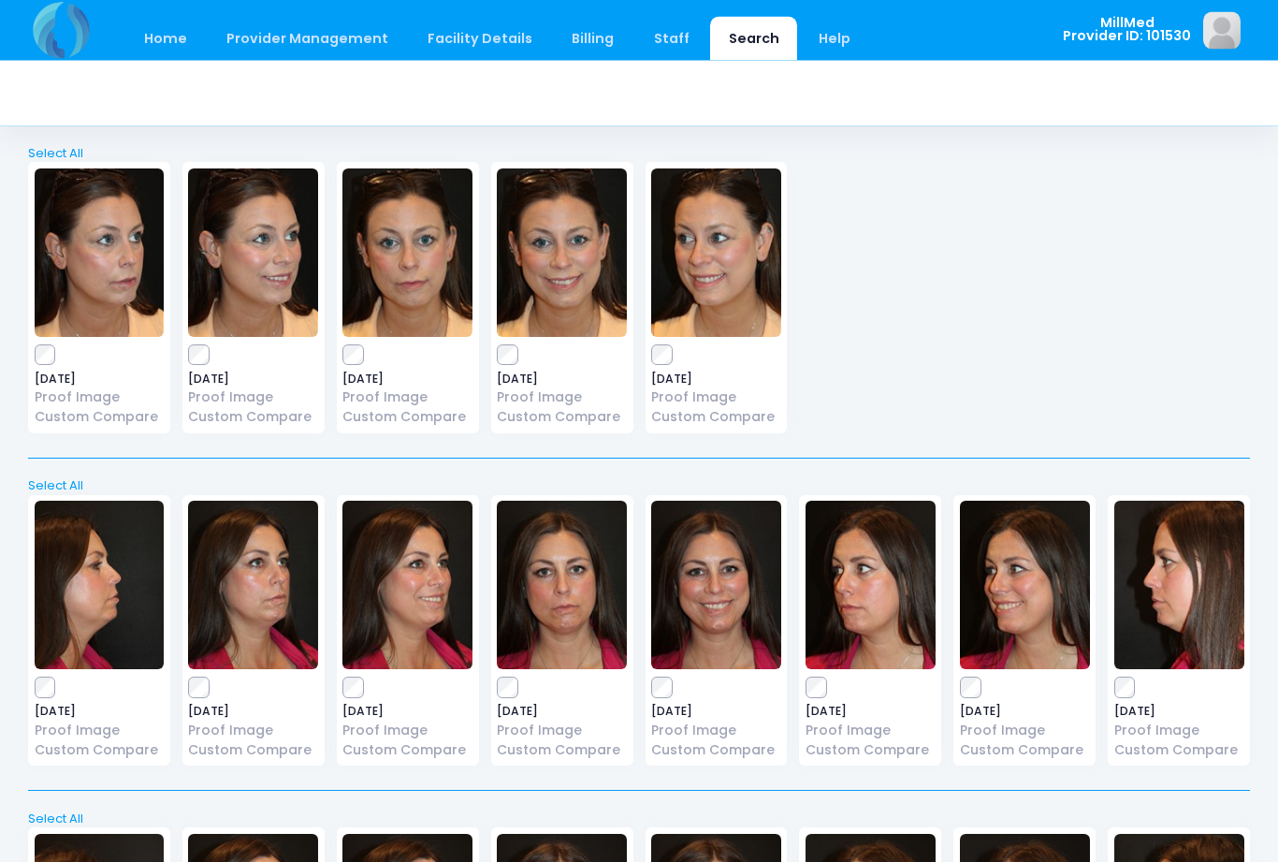
click at [720, 582] on img at bounding box center [716, 586] width 130 height 168
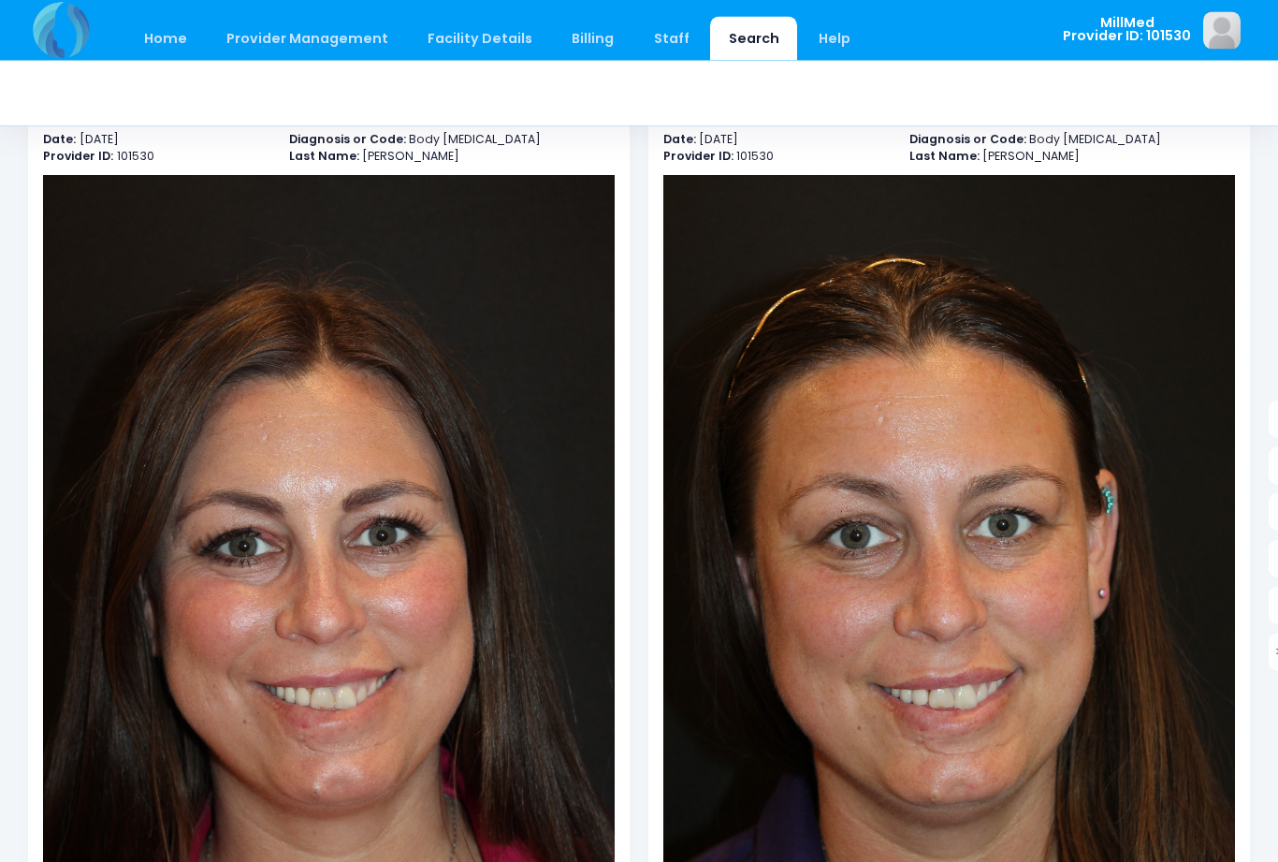
scroll to position [116, 0]
click at [743, 44] on link "Search" at bounding box center [753, 39] width 87 height 44
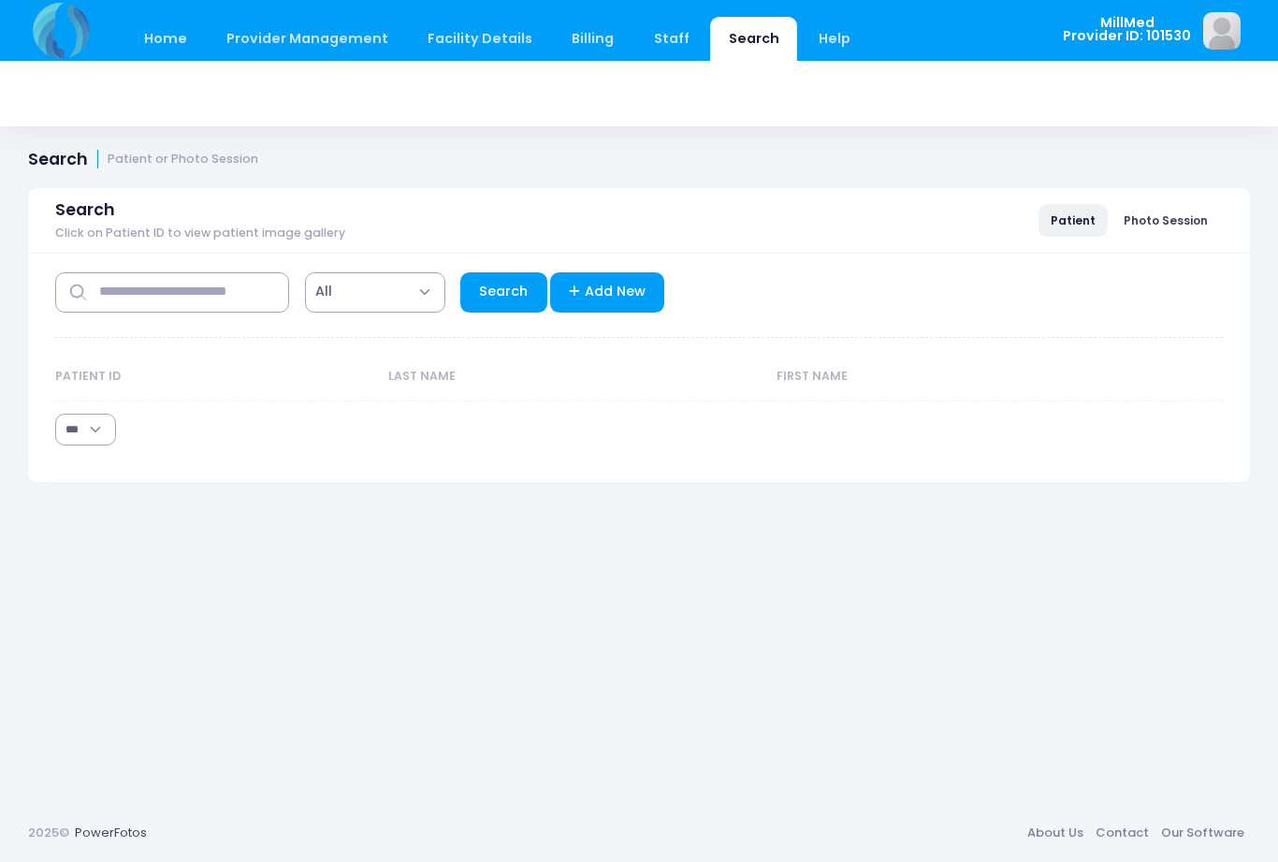
select select "***"
click at [217, 300] on input "text" at bounding box center [172, 292] width 234 height 40
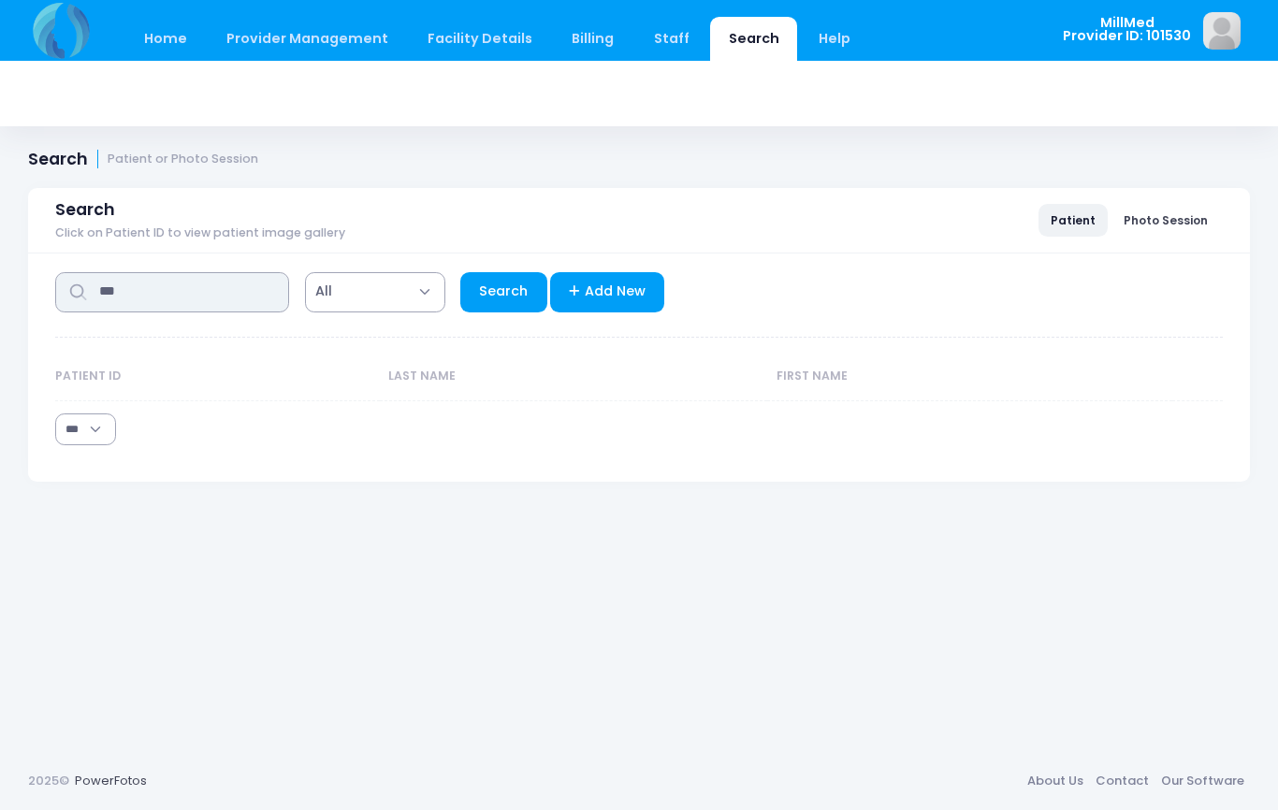
type input "***"
click at [490, 298] on link "Search" at bounding box center [503, 292] width 87 height 40
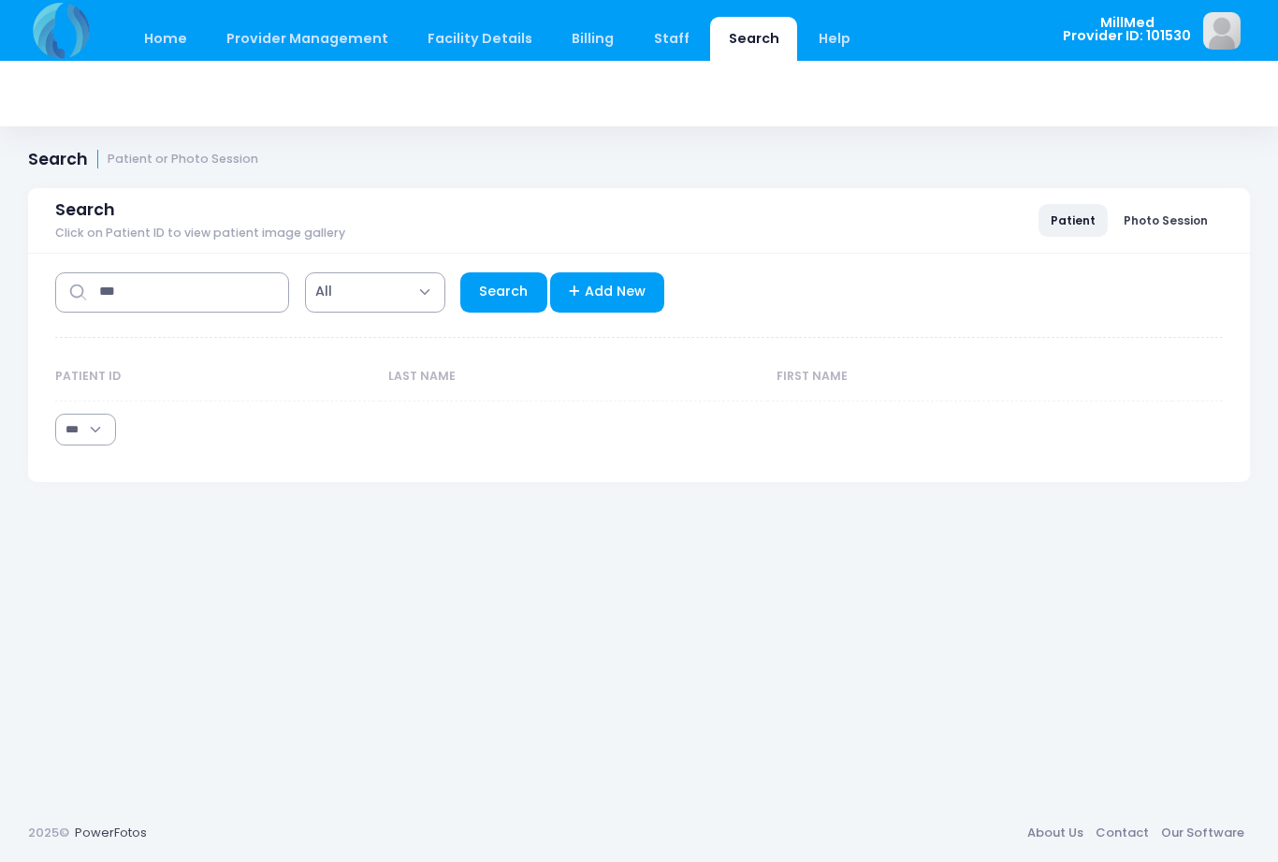
select select "***"
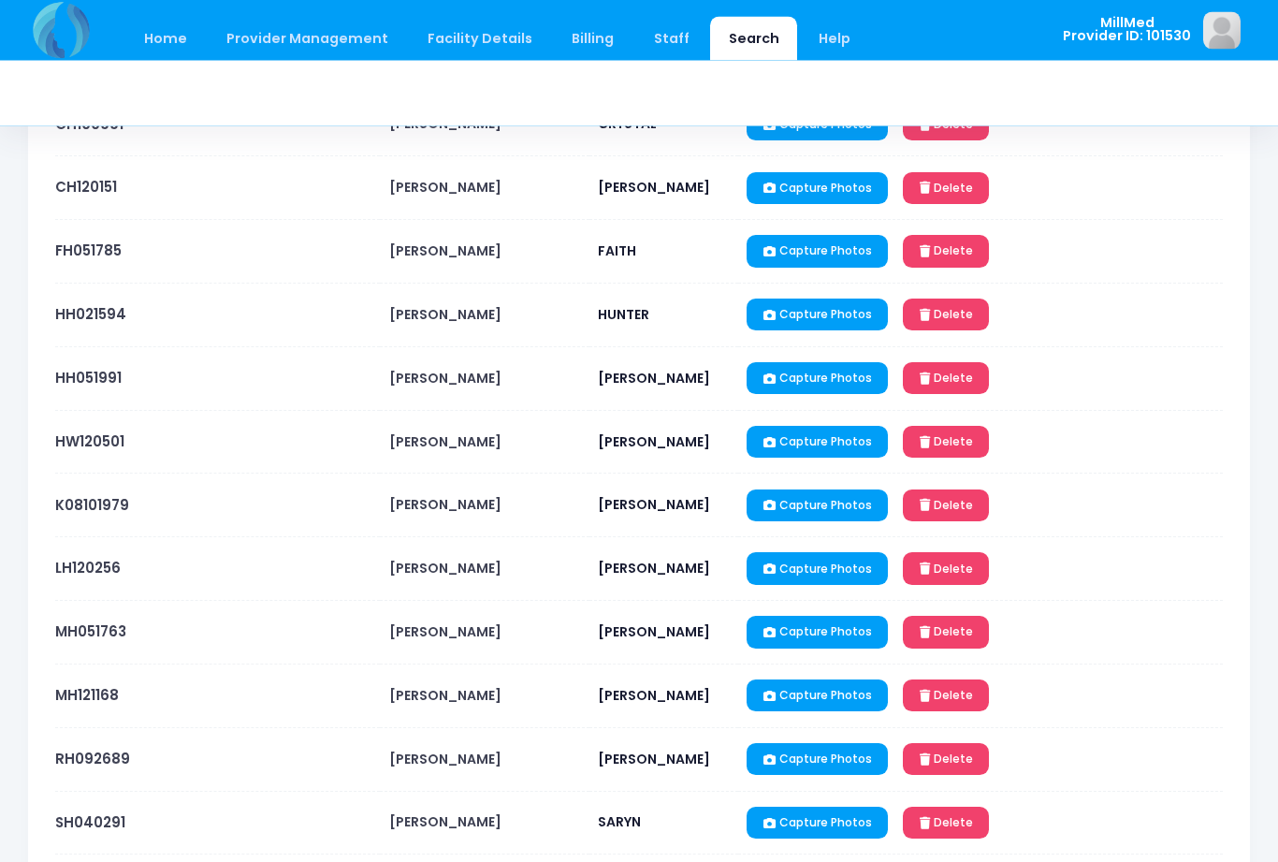
scroll to position [436, 0]
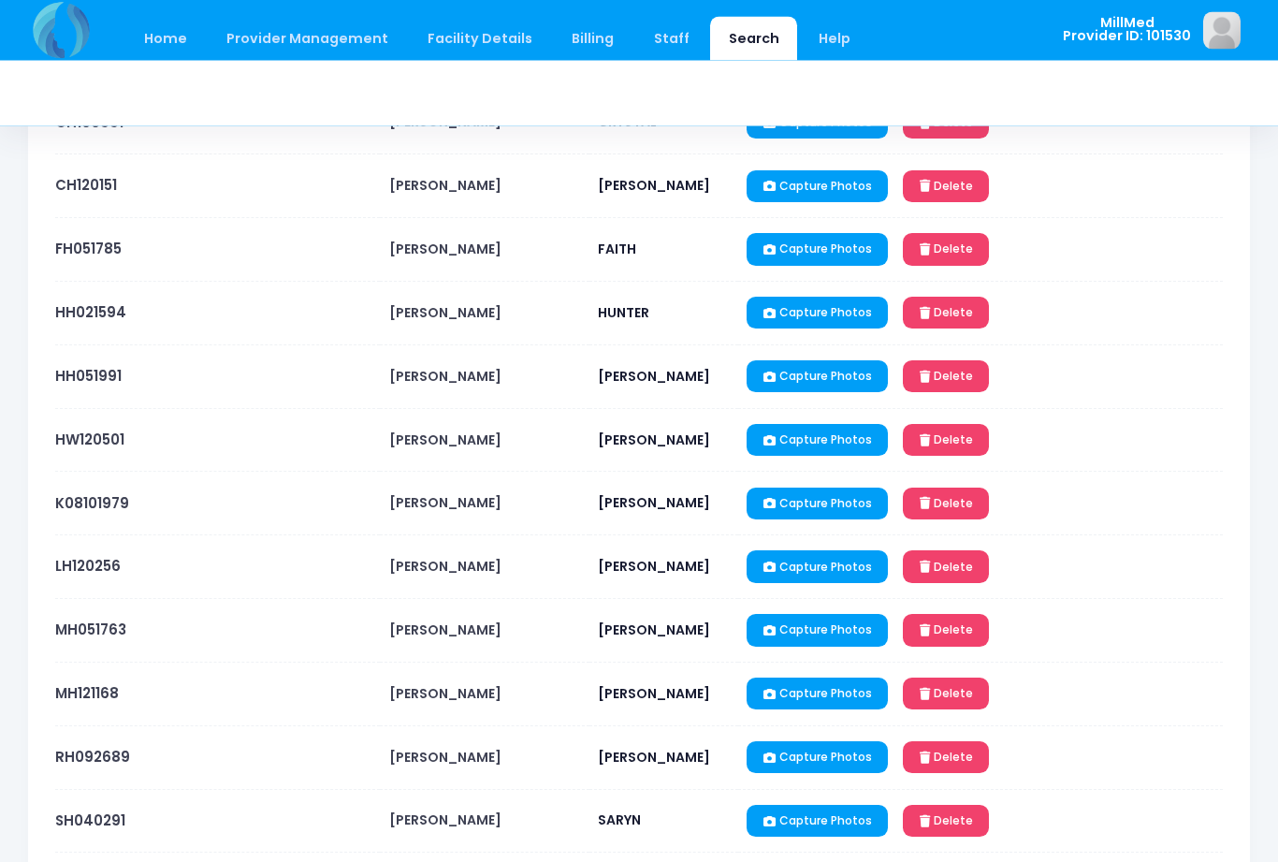
click at [109, 693] on link "MH121168" at bounding box center [87, 694] width 64 height 20
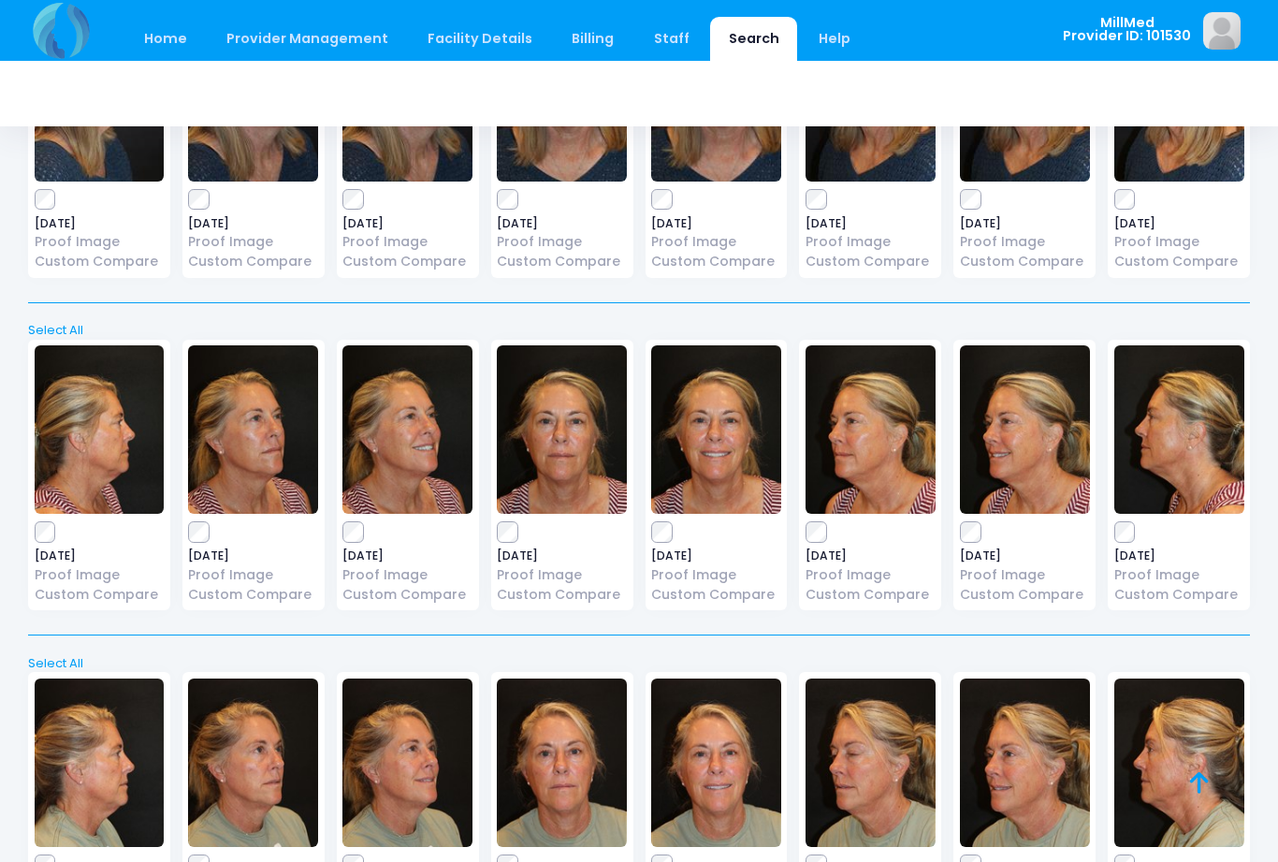
scroll to position [1028, 0]
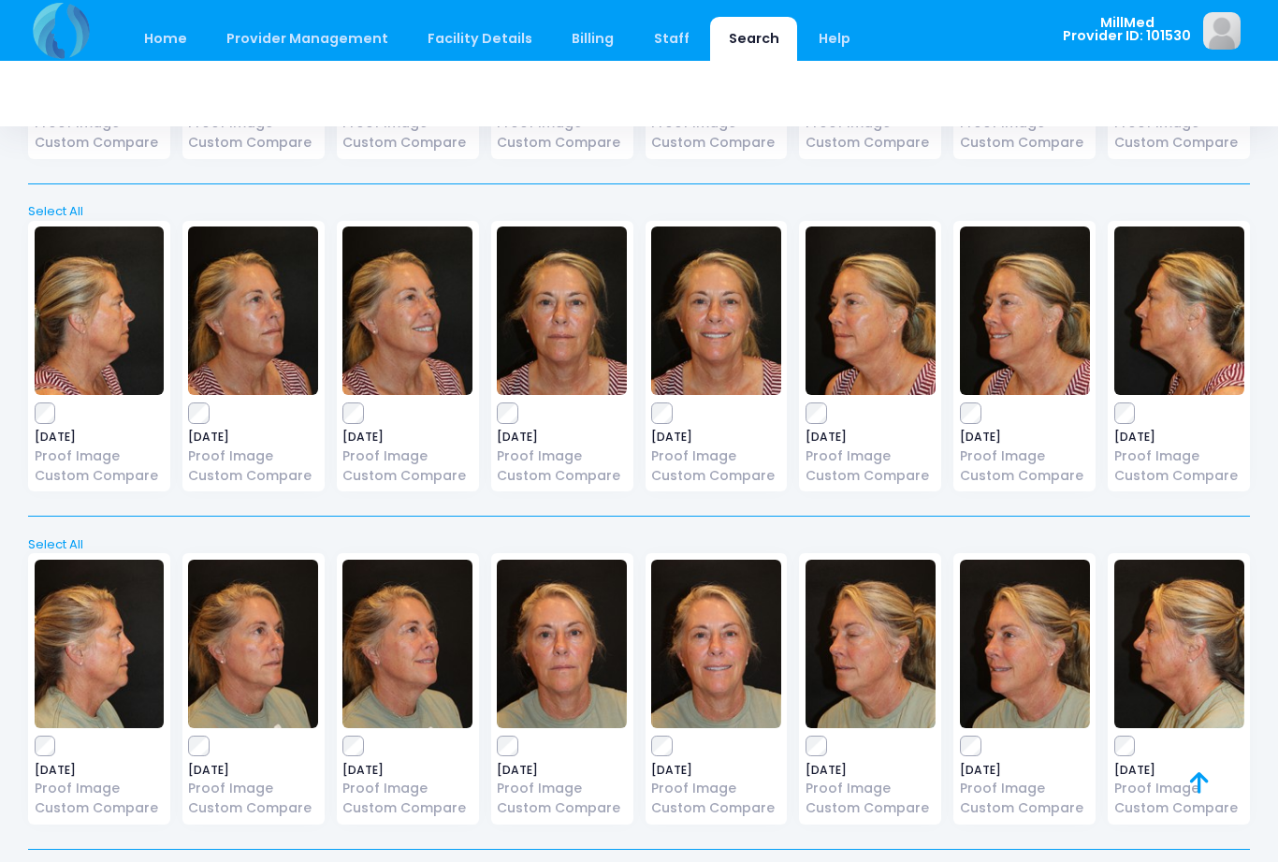
click at [567, 299] on img at bounding box center [562, 310] width 130 height 168
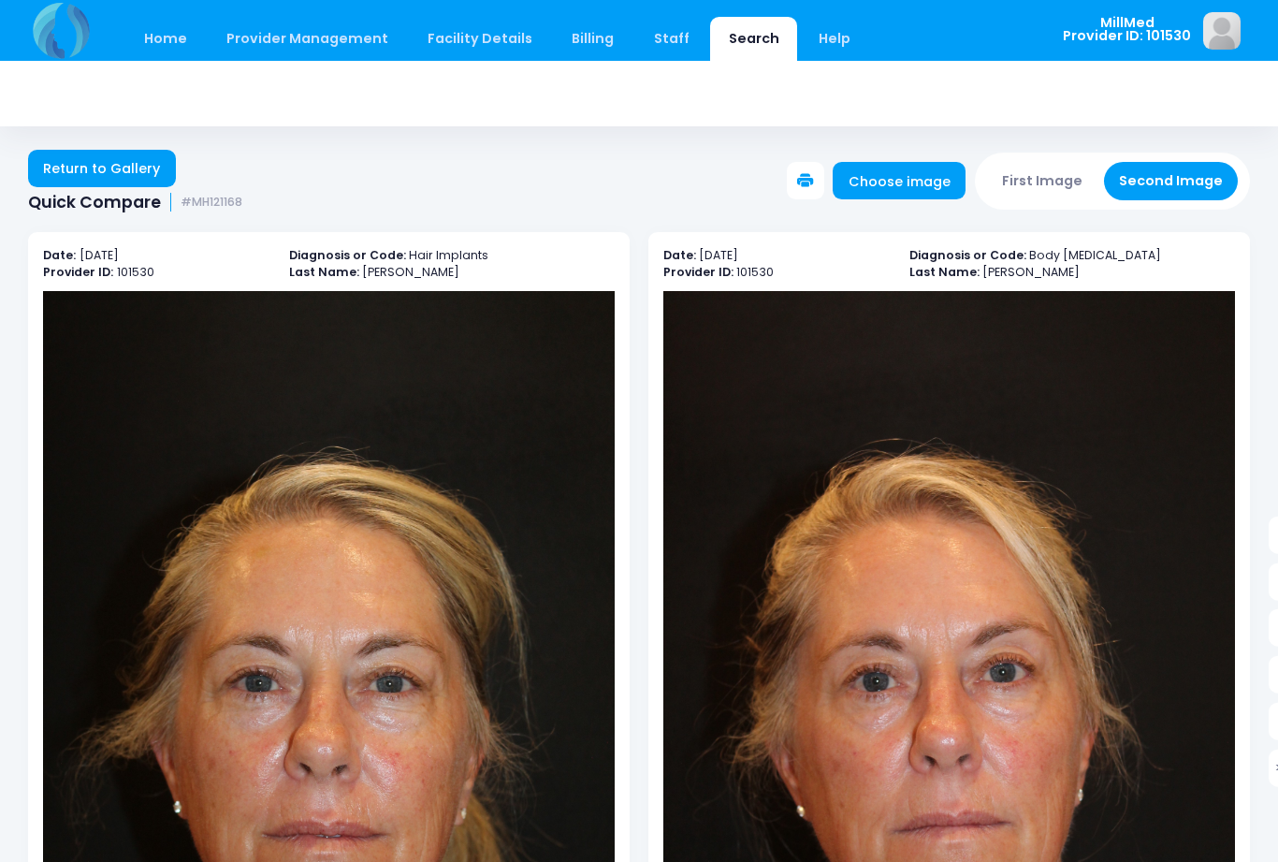
click at [164, 43] on link "Home" at bounding box center [165, 39] width 80 height 44
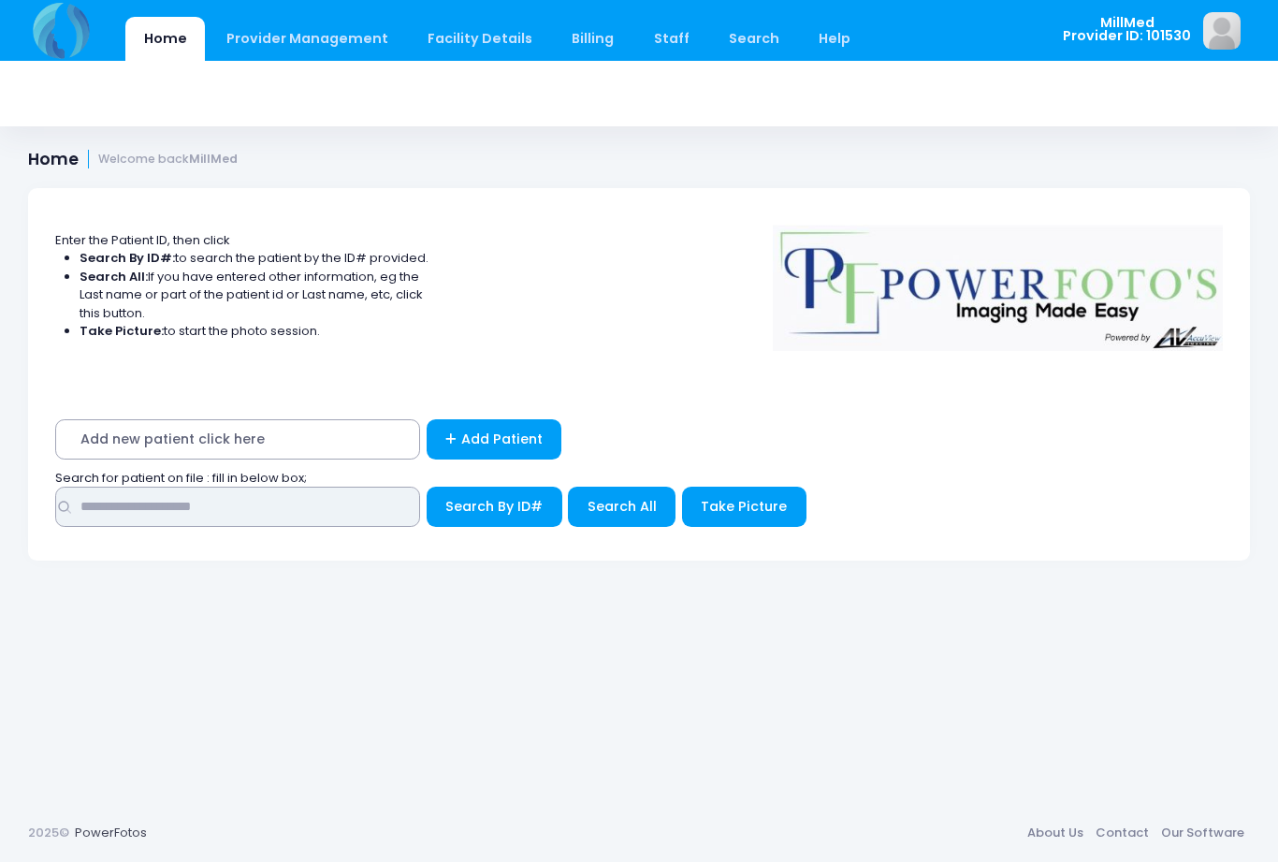
click at [343, 504] on input "text" at bounding box center [237, 507] width 365 height 40
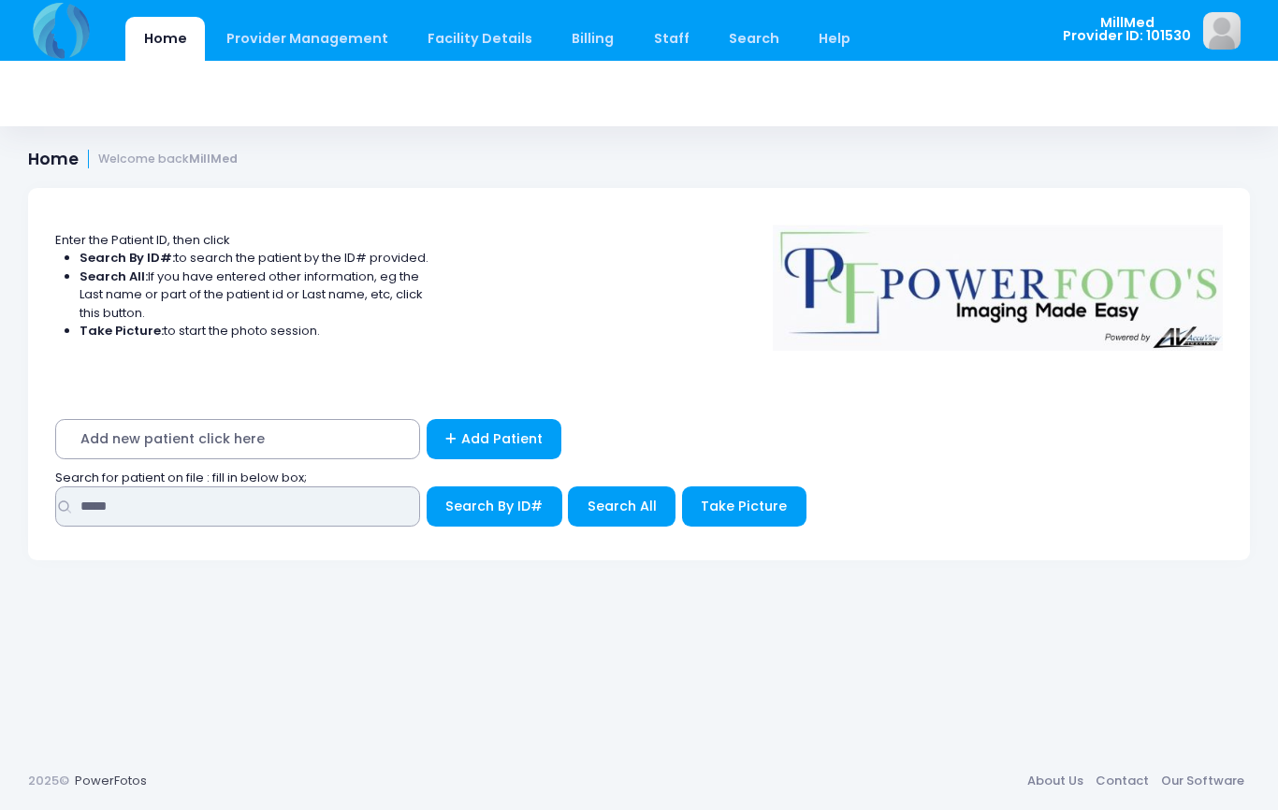
type input "*****"
click at [623, 501] on span "Search All" at bounding box center [622, 506] width 69 height 19
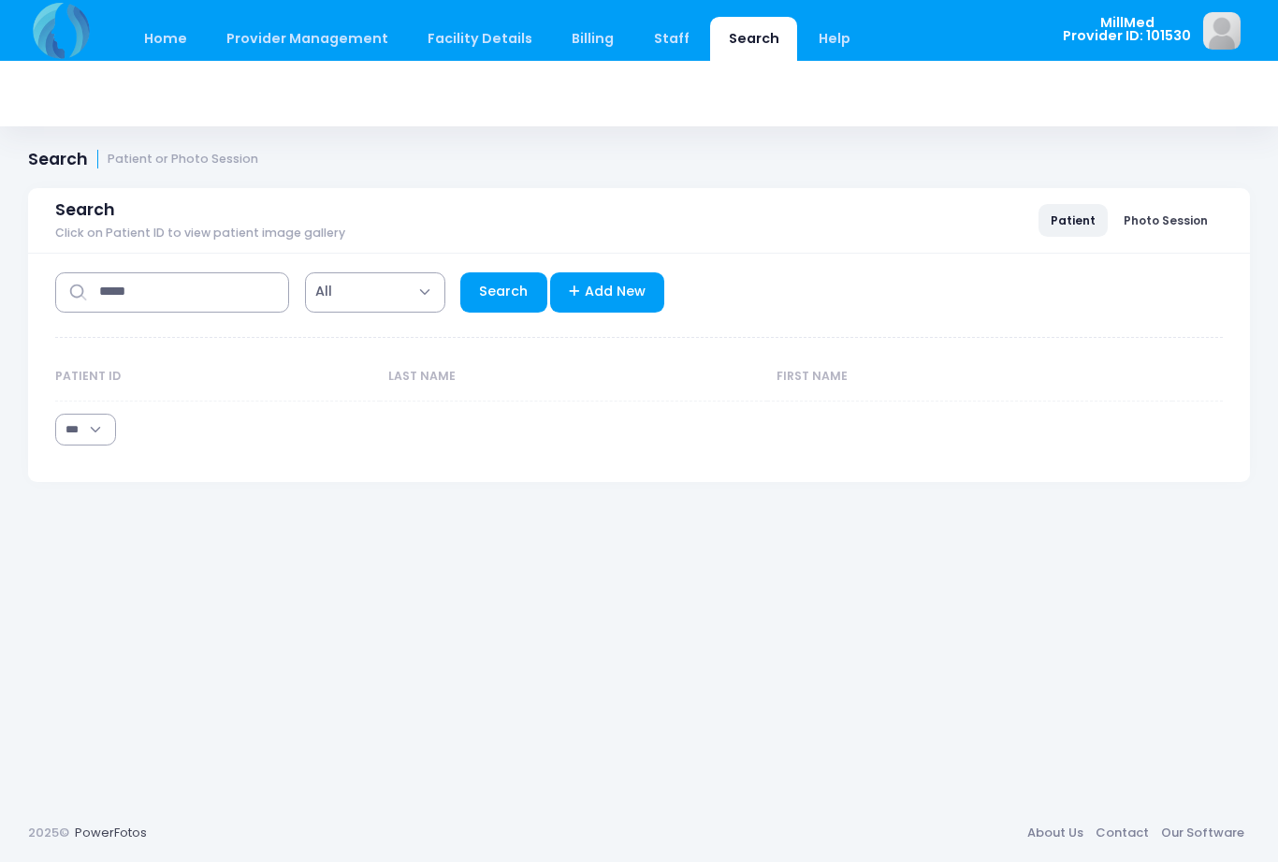
select select "***"
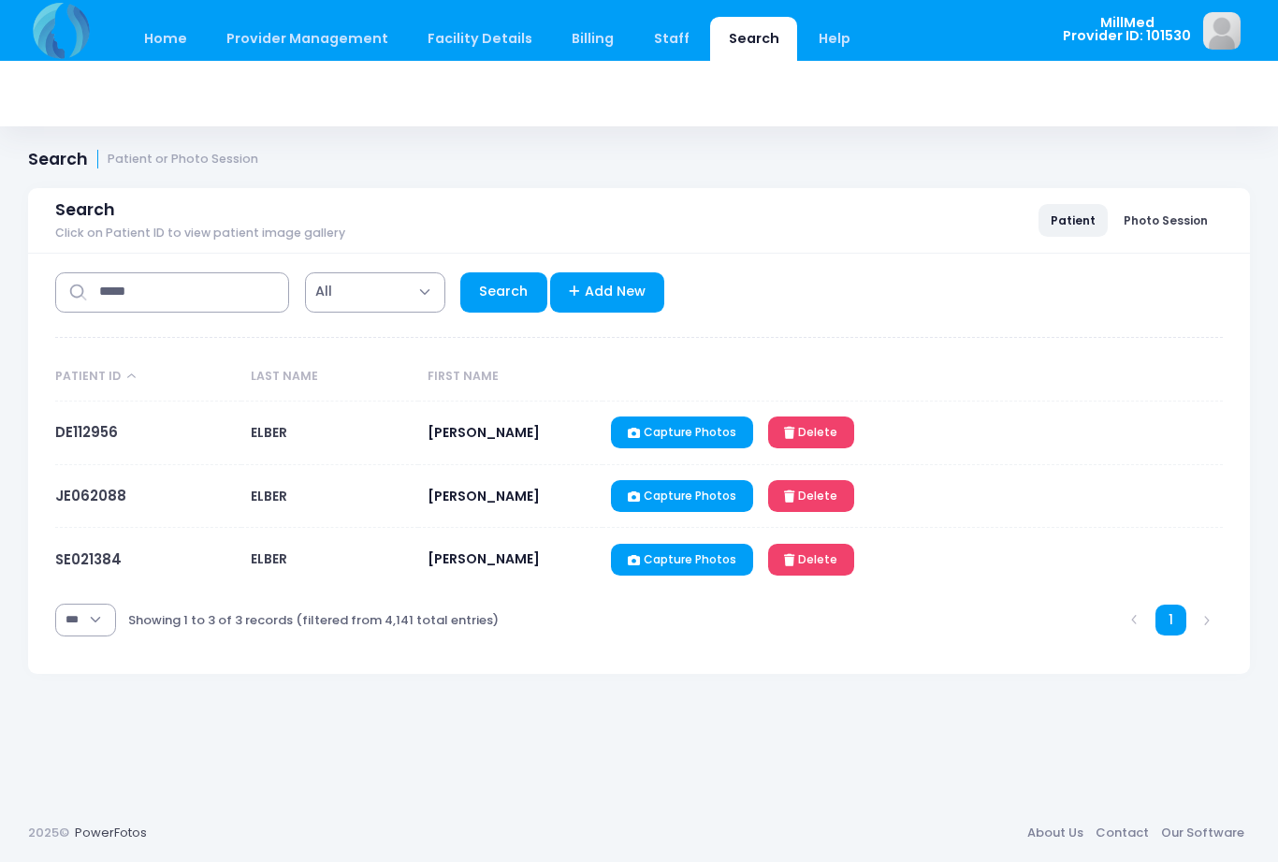
click at [93, 500] on link "JE062088" at bounding box center [90, 496] width 71 height 20
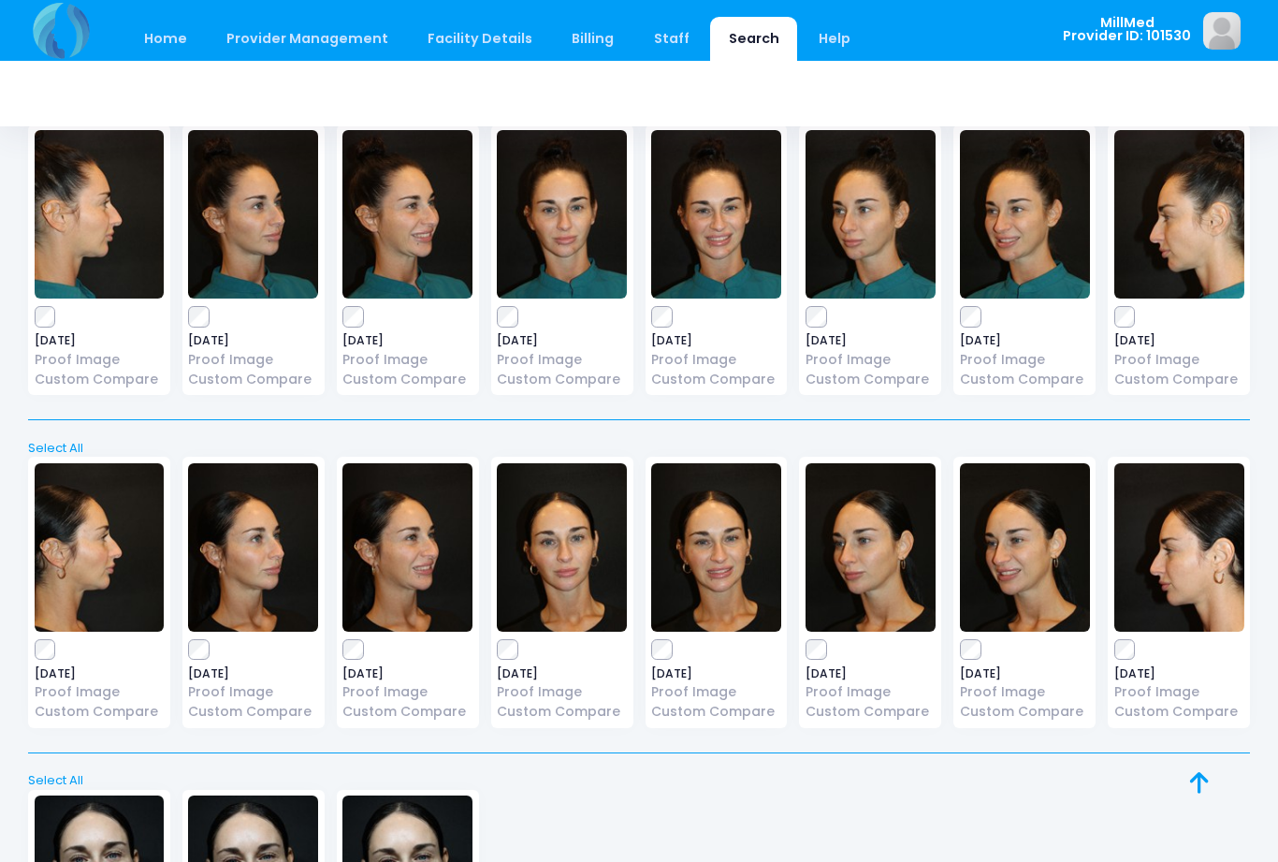
scroll to position [11017, 0]
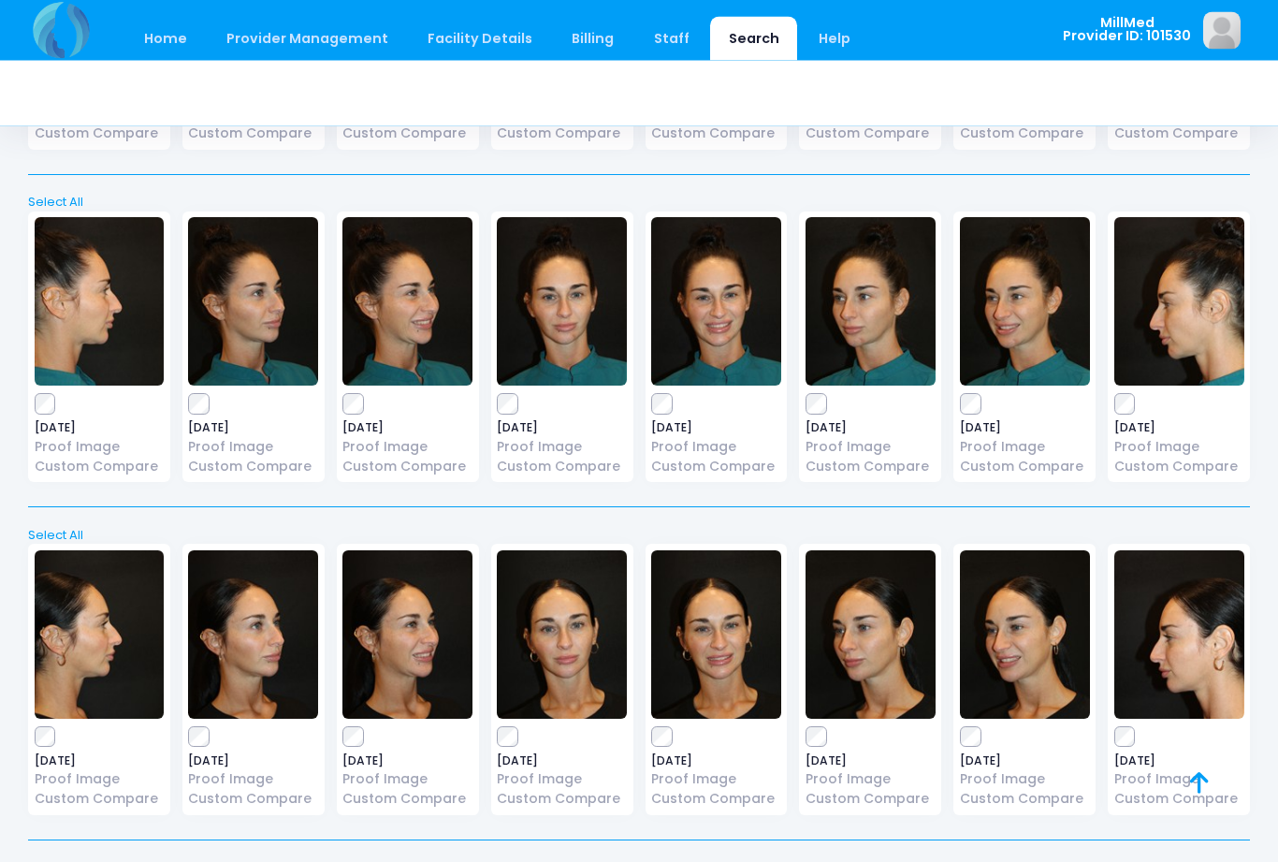
click at [534, 328] on img at bounding box center [562, 302] width 130 height 168
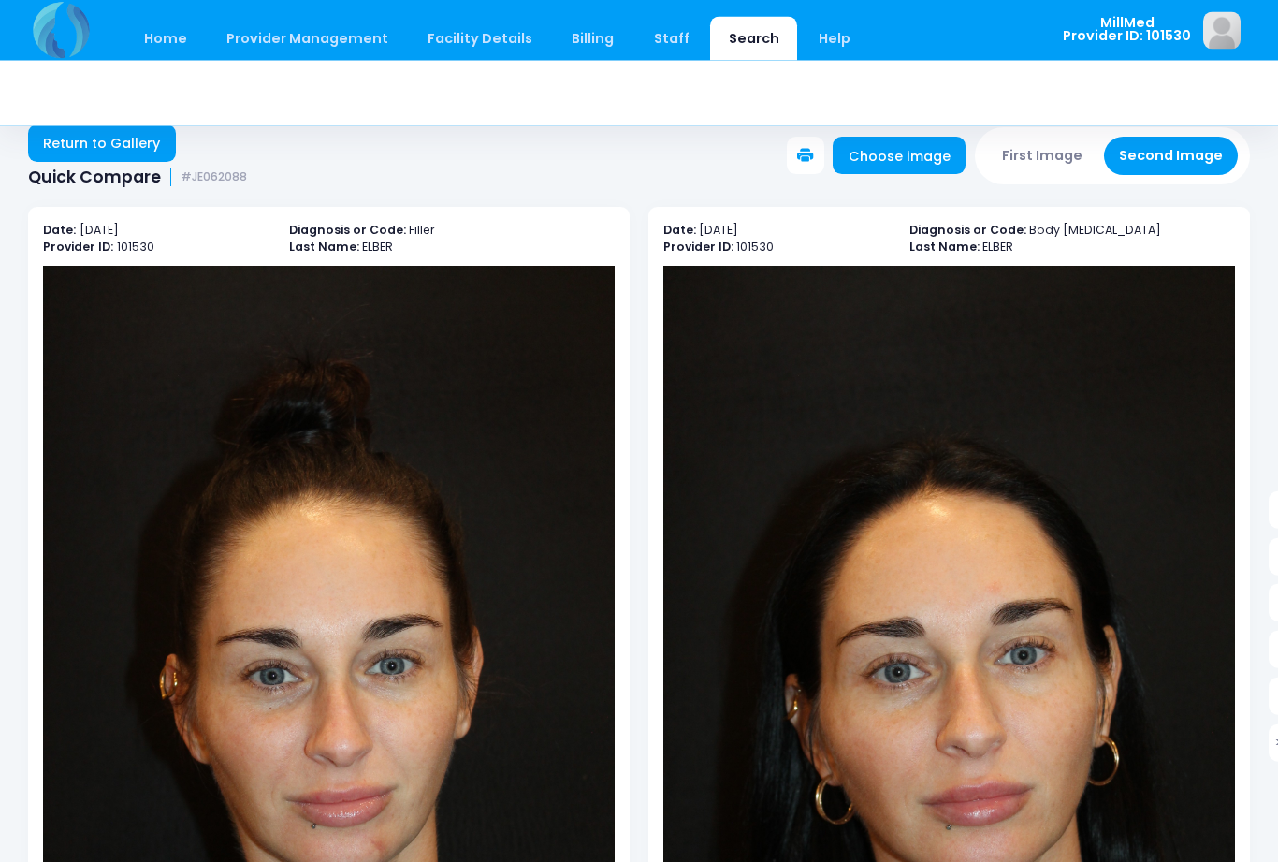
scroll to position [25, 0]
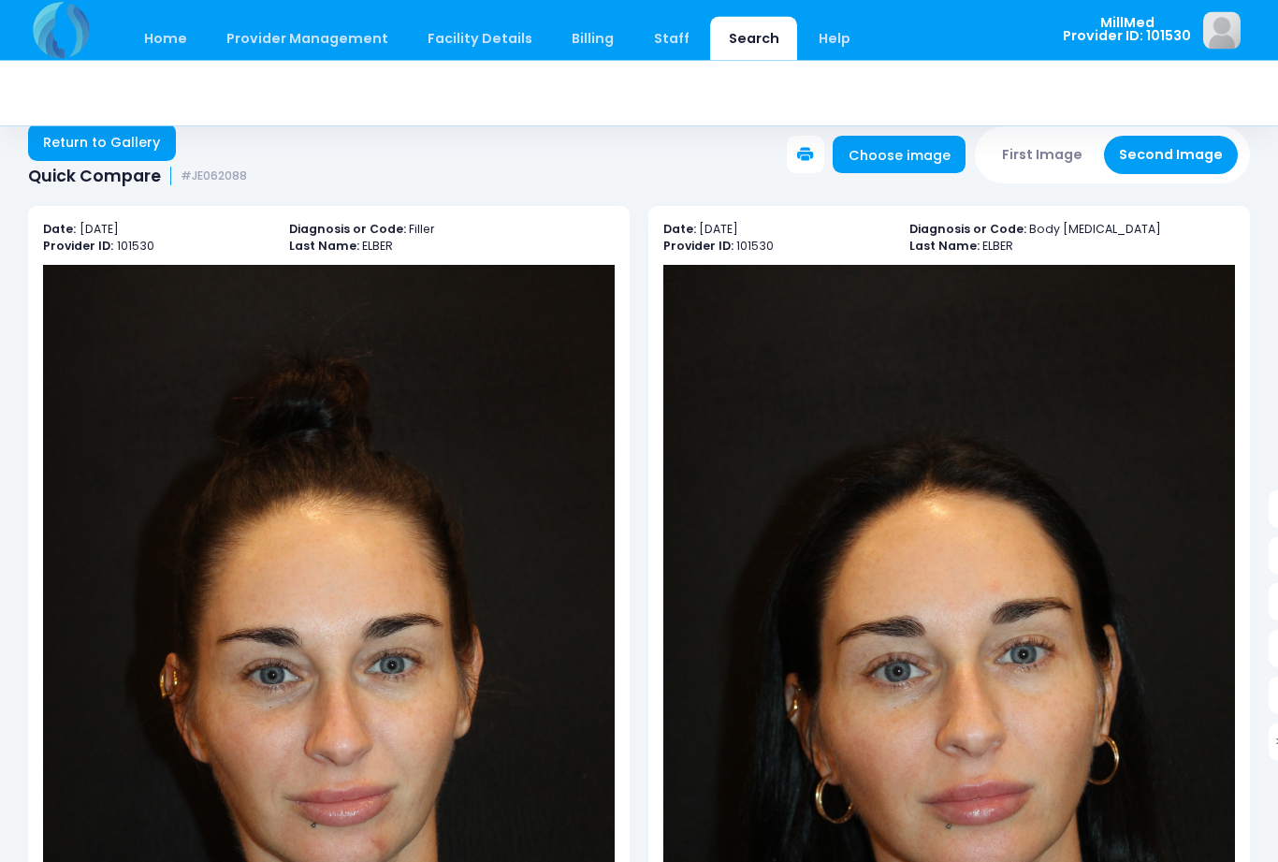
click at [109, 154] on link "Return to Gallery" at bounding box center [102, 142] width 148 height 37
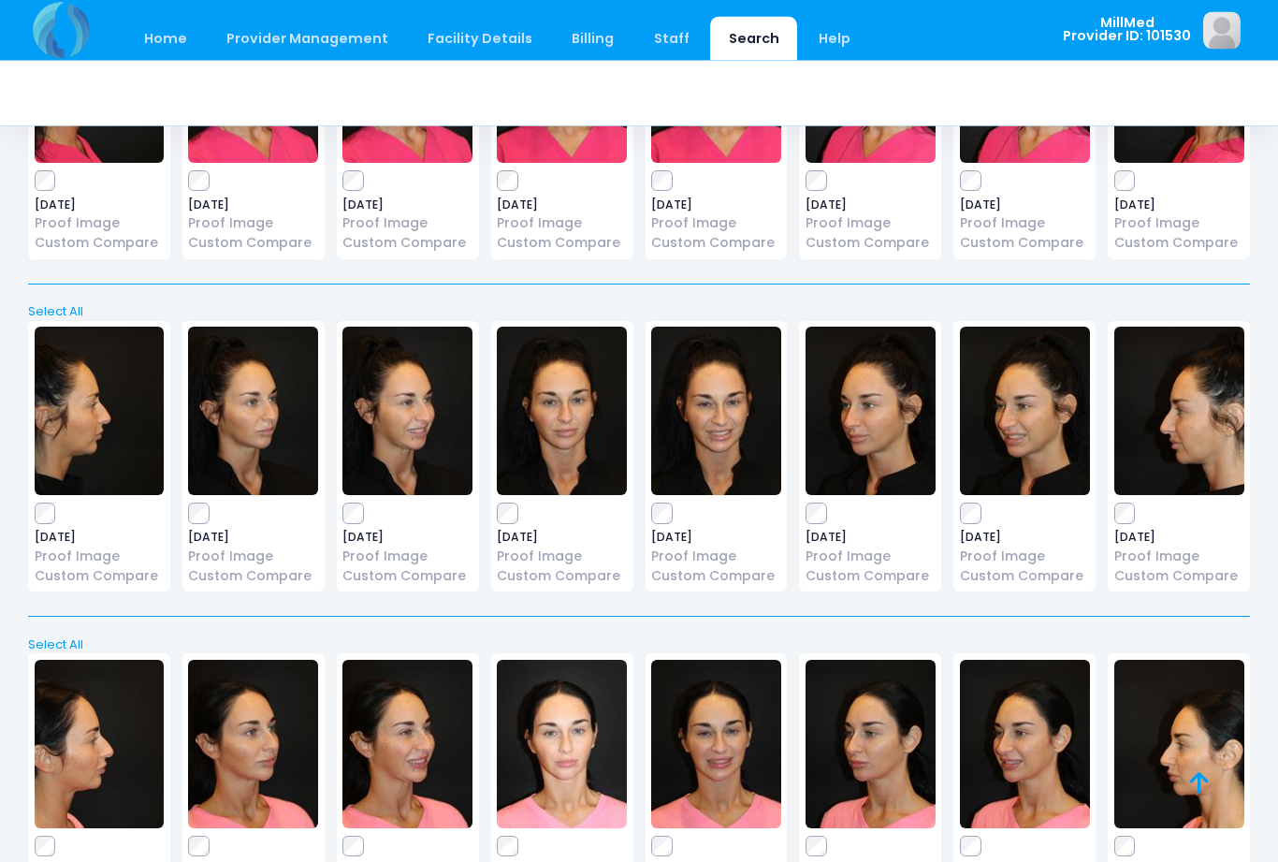
scroll to position [8913, 0]
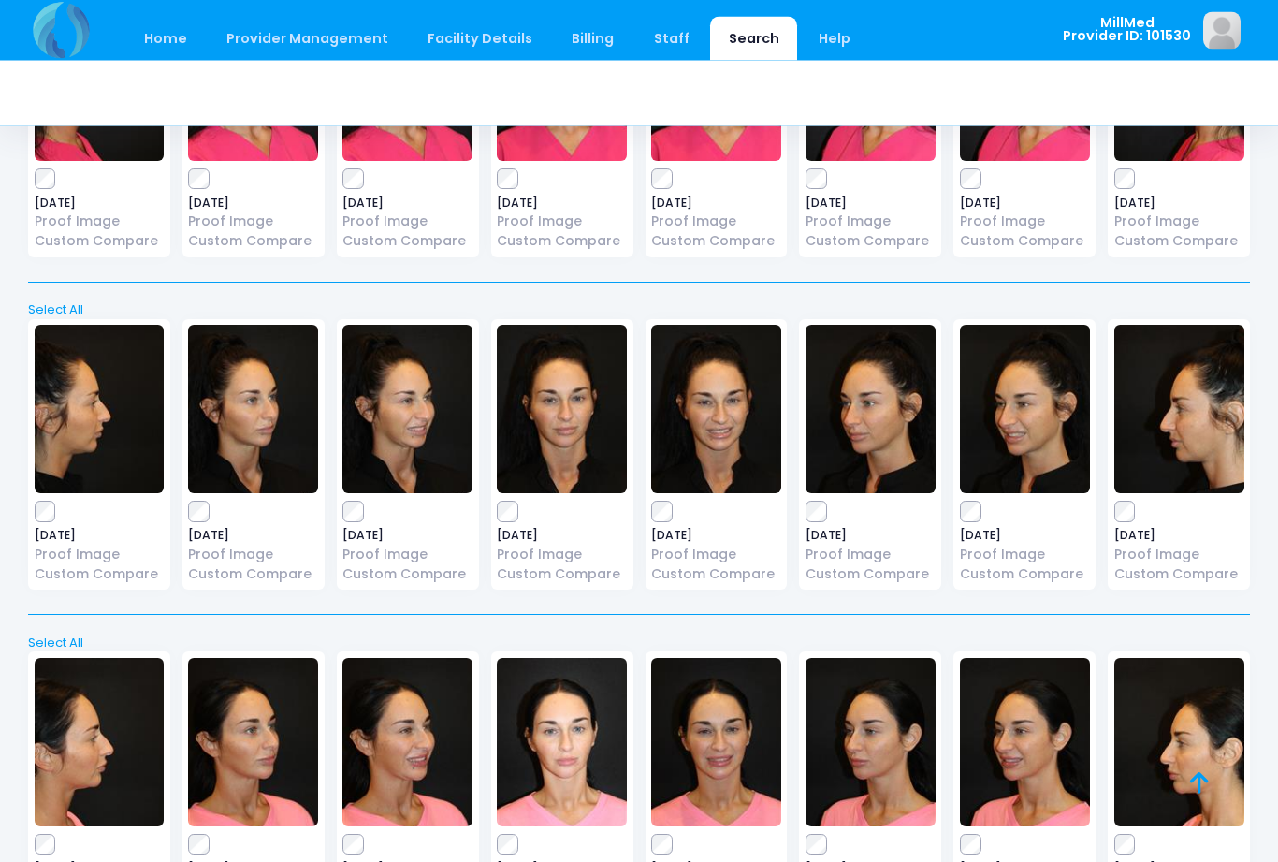
click at [585, 445] on img at bounding box center [562, 410] width 130 height 168
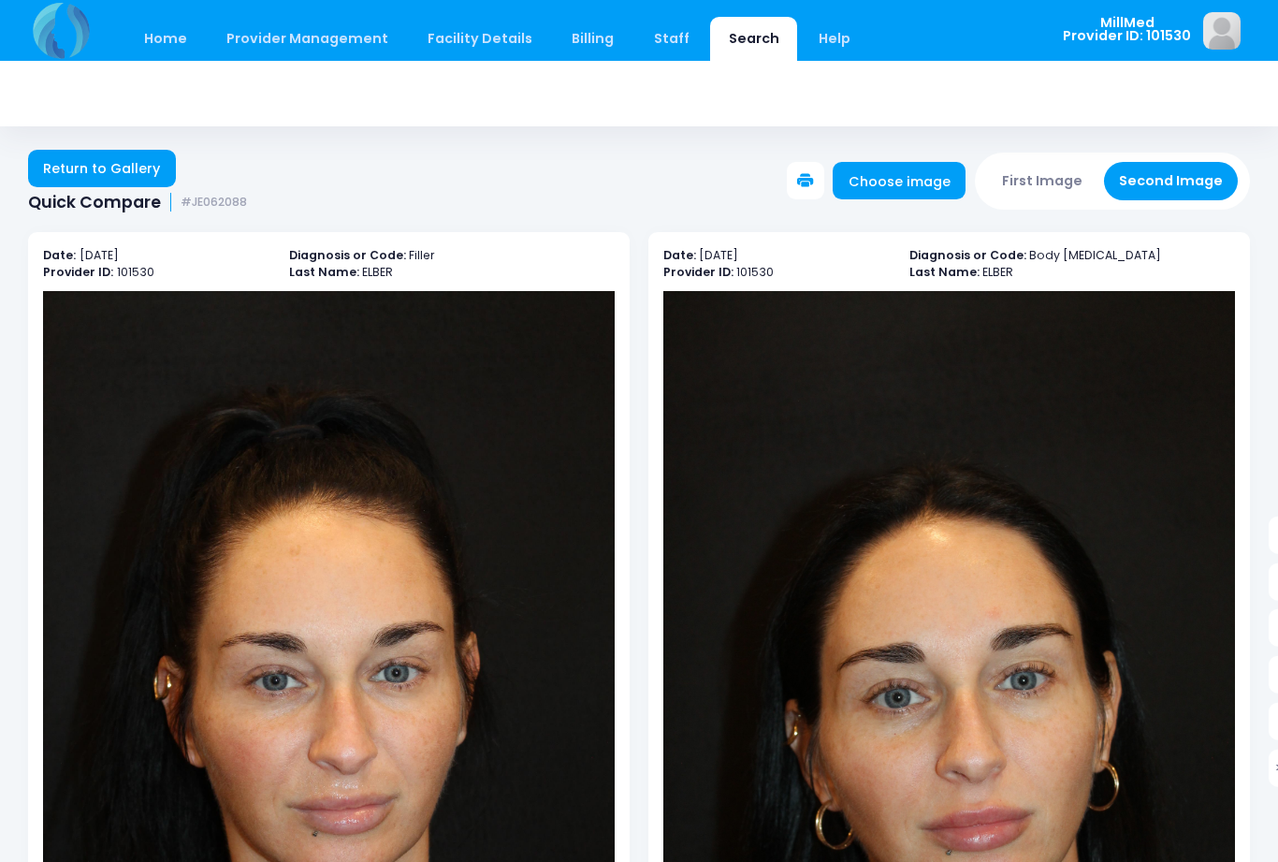
click at [83, 177] on link "Return to Gallery" at bounding box center [102, 168] width 148 height 37
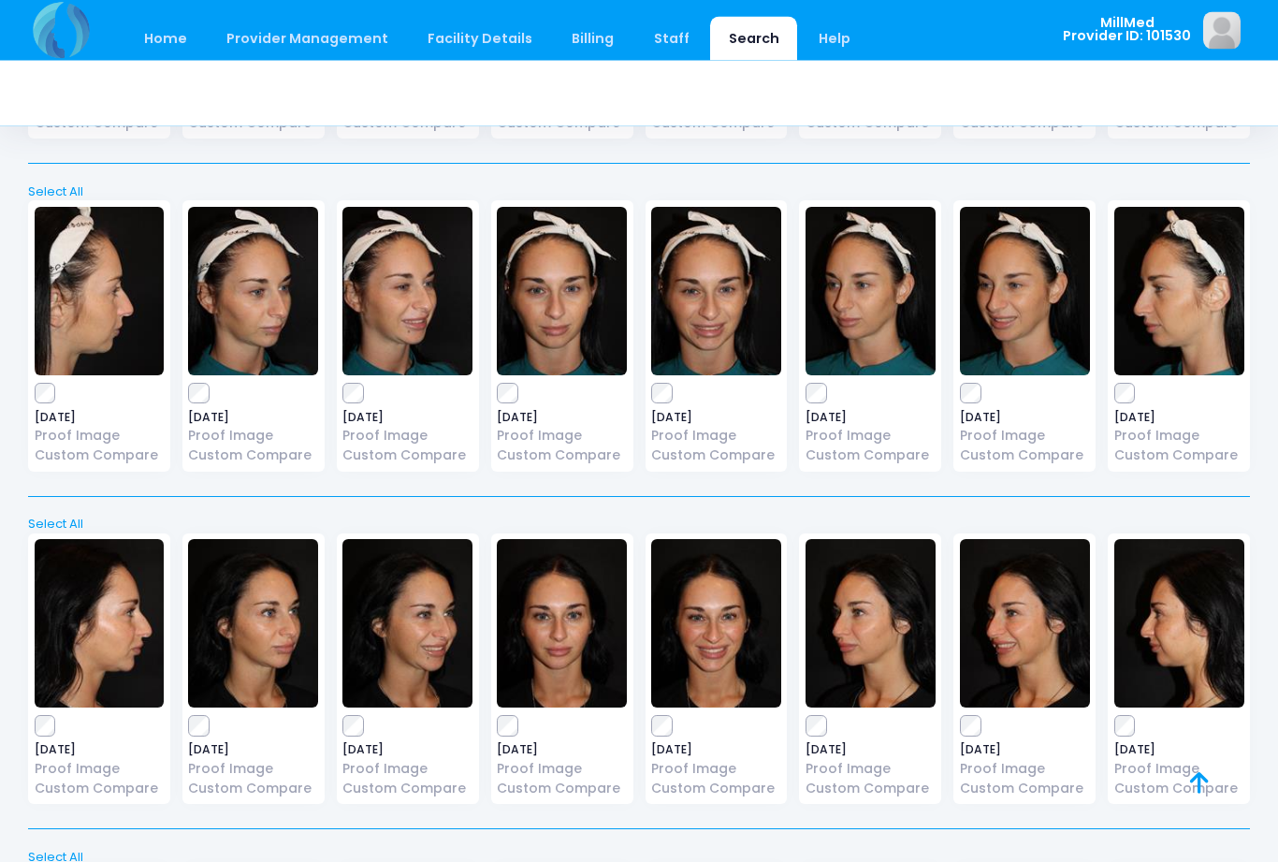
scroll to position [6707, 0]
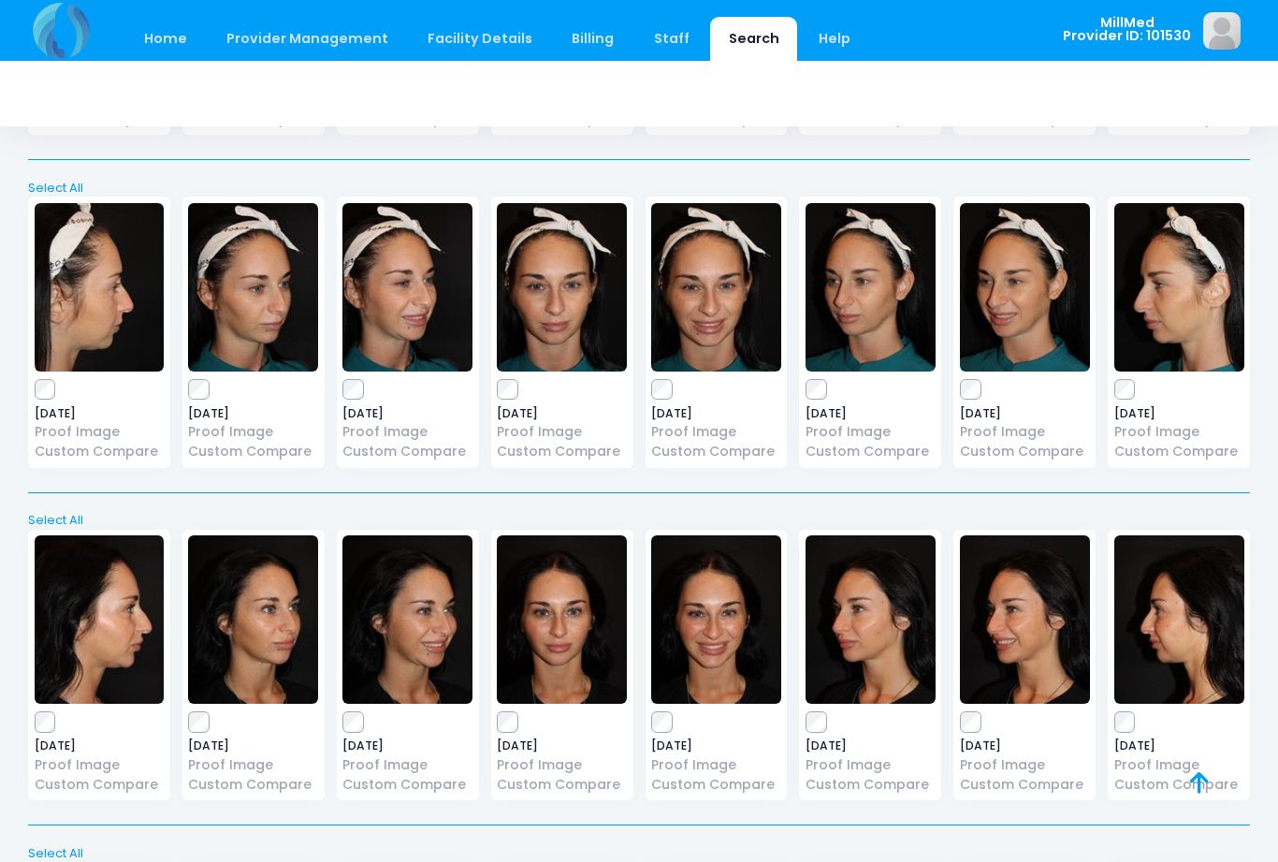
click at [581, 277] on img at bounding box center [562, 287] width 130 height 168
